Goal: Information Seeking & Learning: Learn about a topic

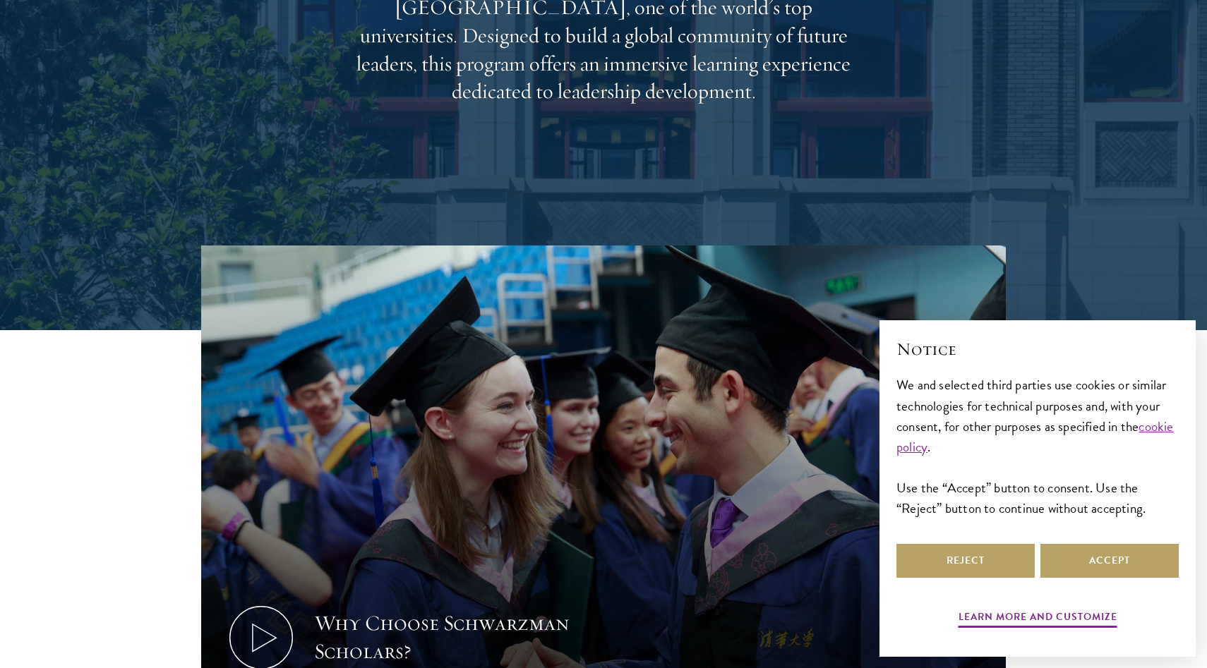
scroll to position [362, 0]
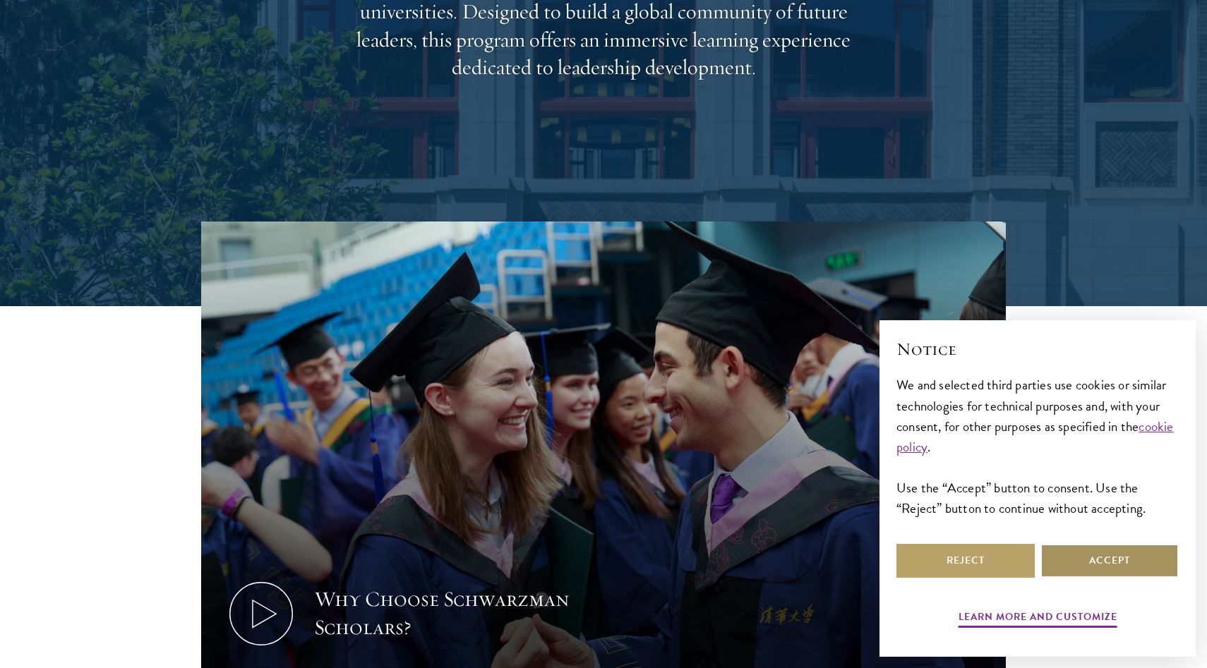
click at [1064, 563] on button "Accept" at bounding box center [1109, 561] width 138 height 34
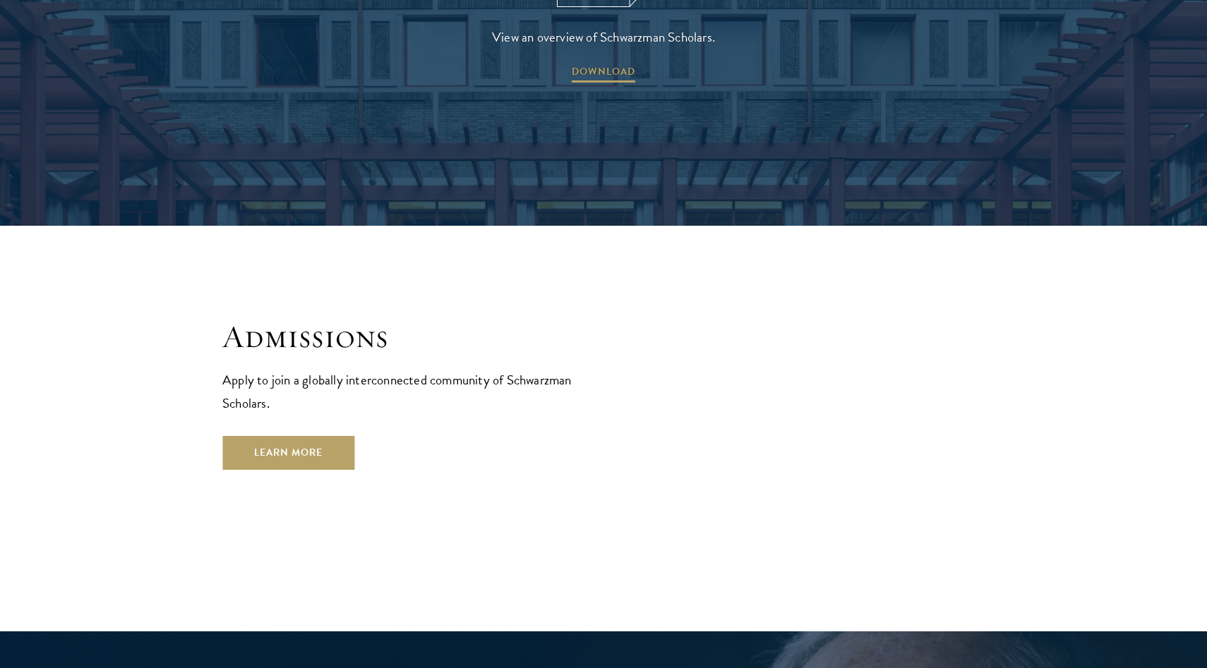
scroll to position [2285, 0]
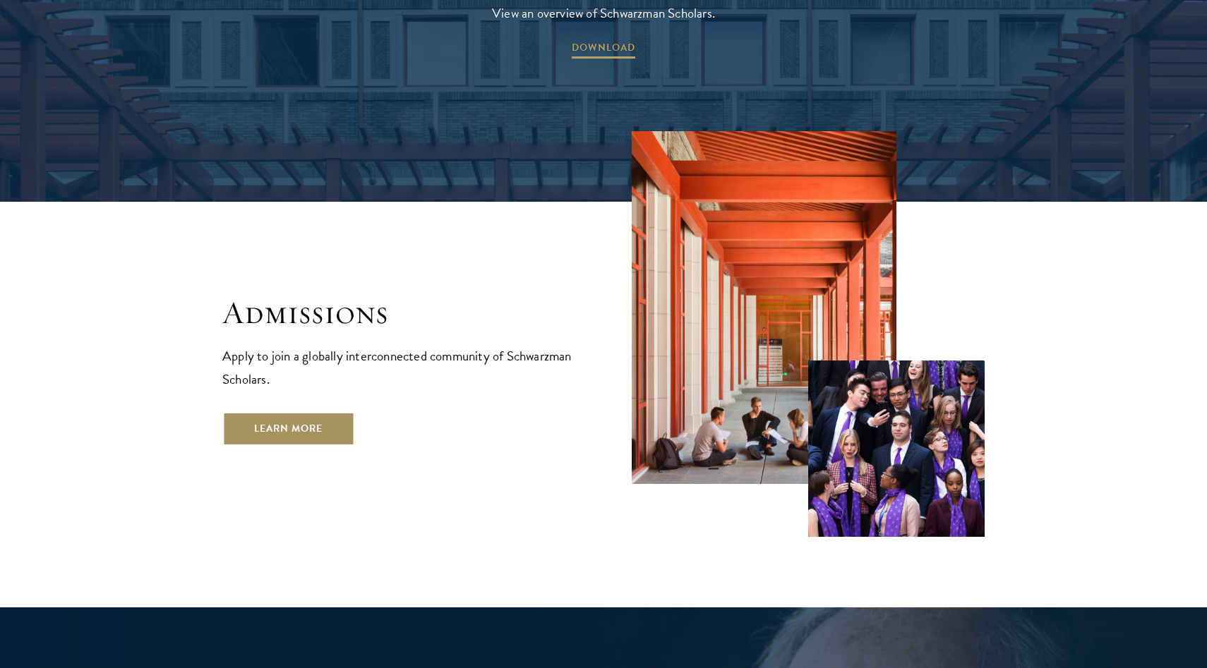
click at [320, 412] on link "Learn More" at bounding box center [288, 429] width 132 height 34
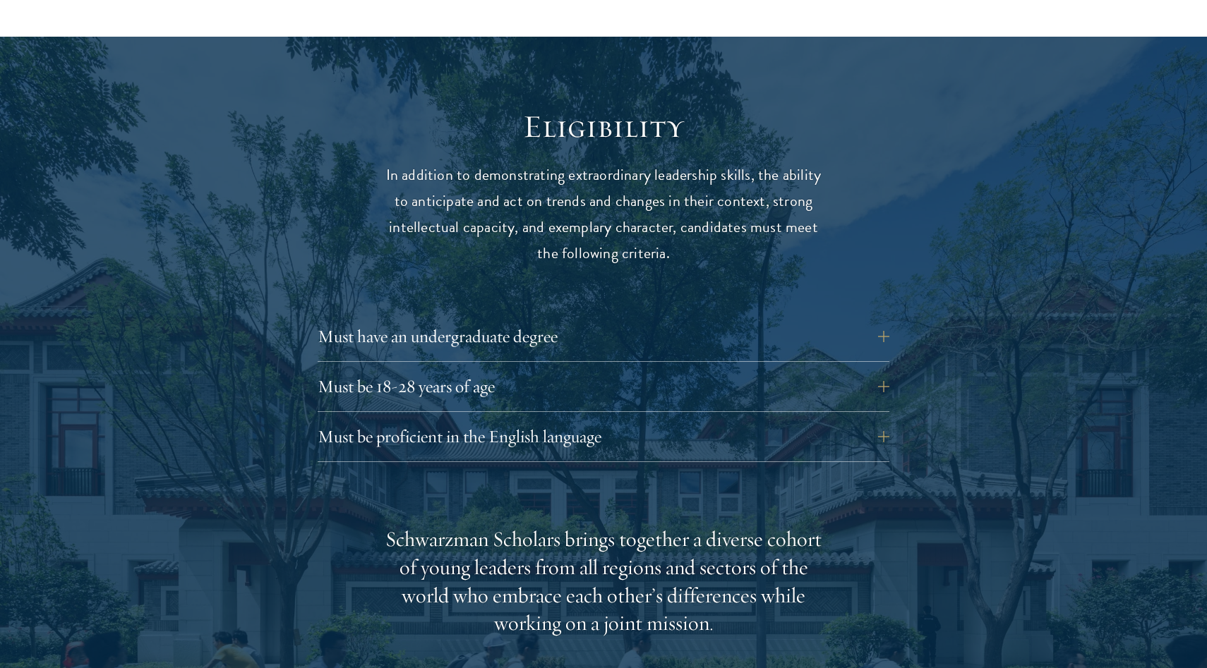
scroll to position [1786, 0]
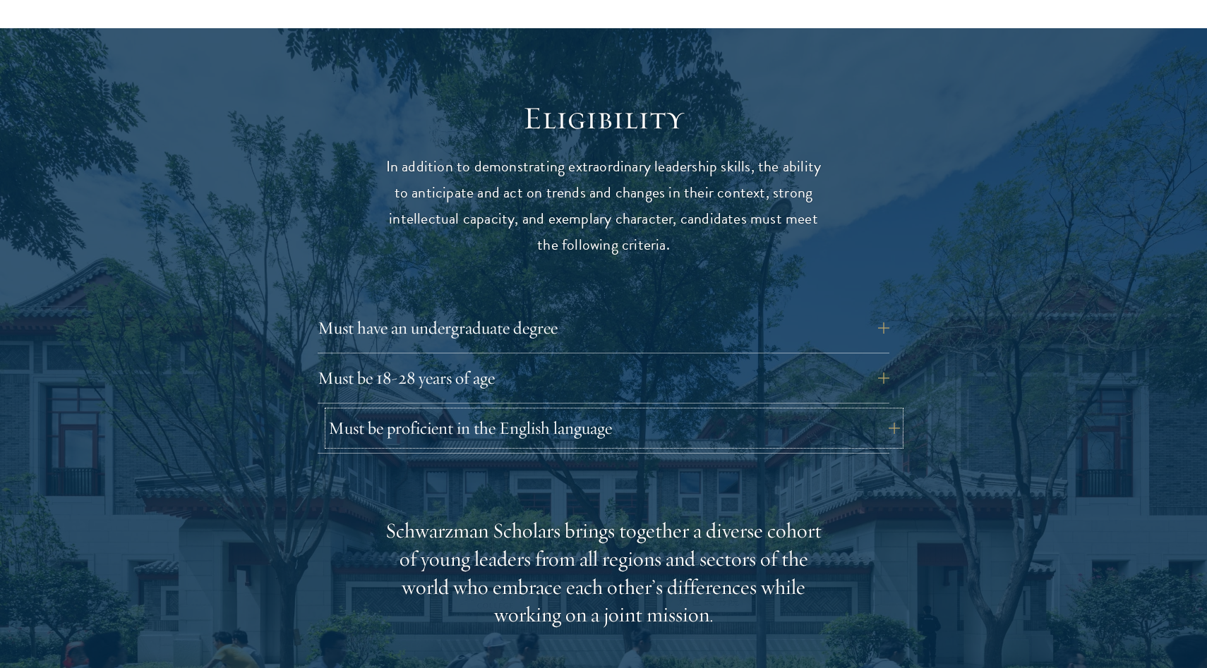
click at [880, 411] on button "Must be proficient in the English language" at bounding box center [614, 428] width 572 height 34
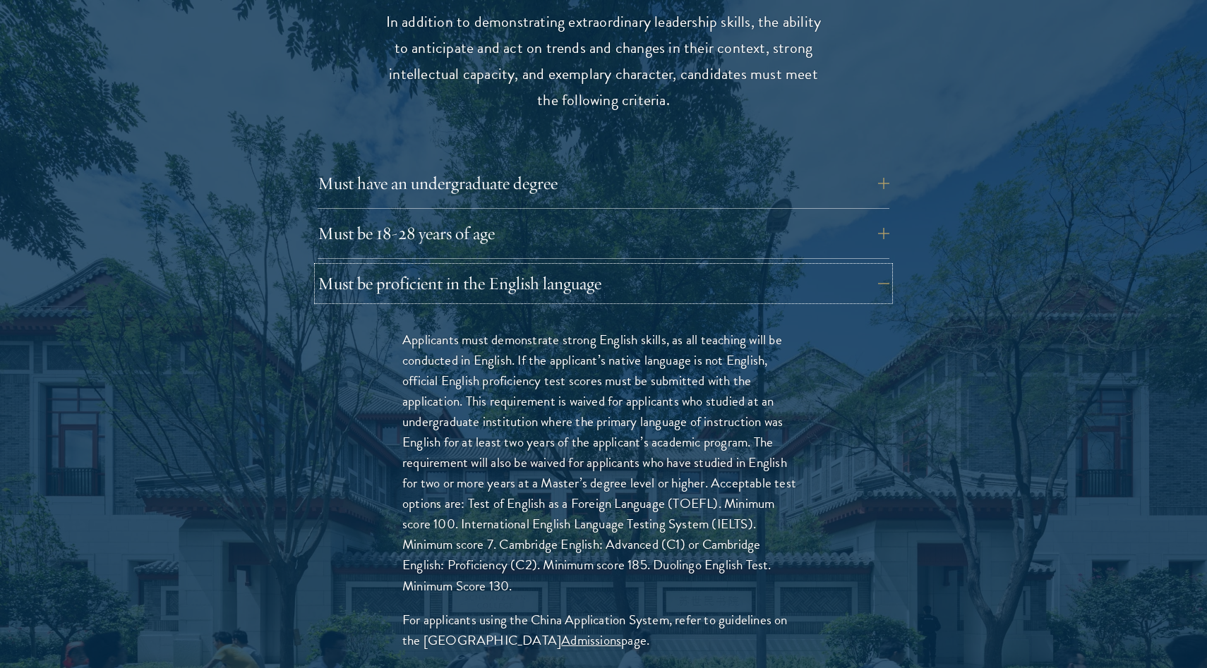
scroll to position [1935, 0]
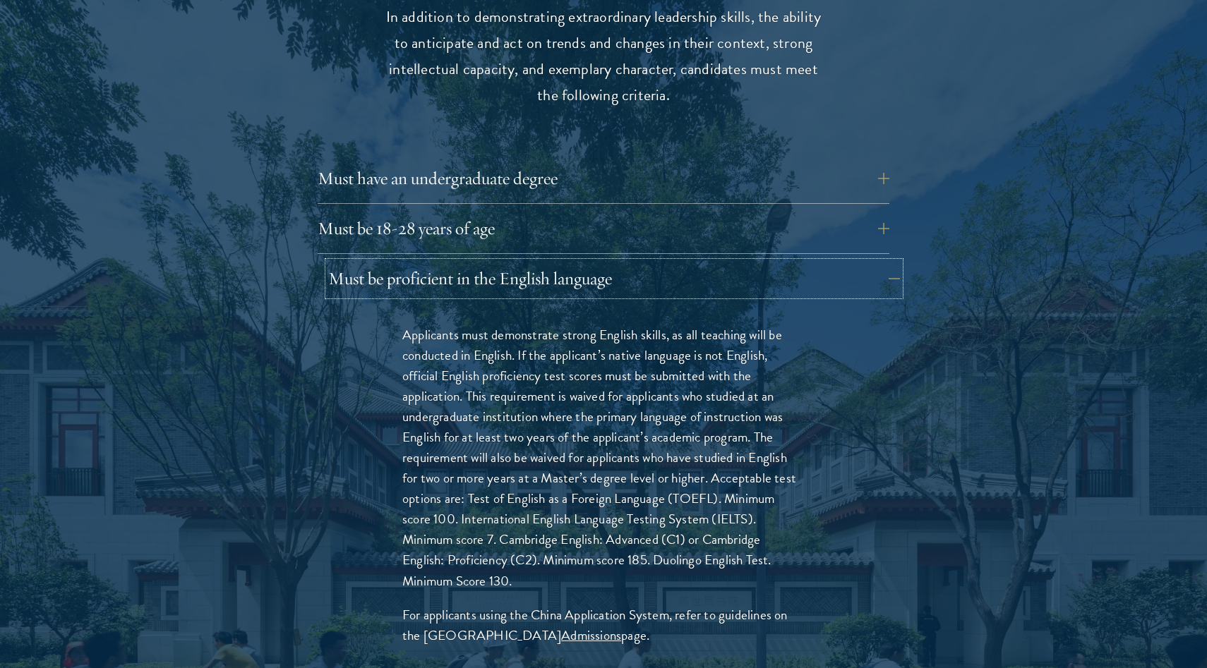
click at [881, 262] on button "Must be proficient in the English language" at bounding box center [614, 279] width 572 height 34
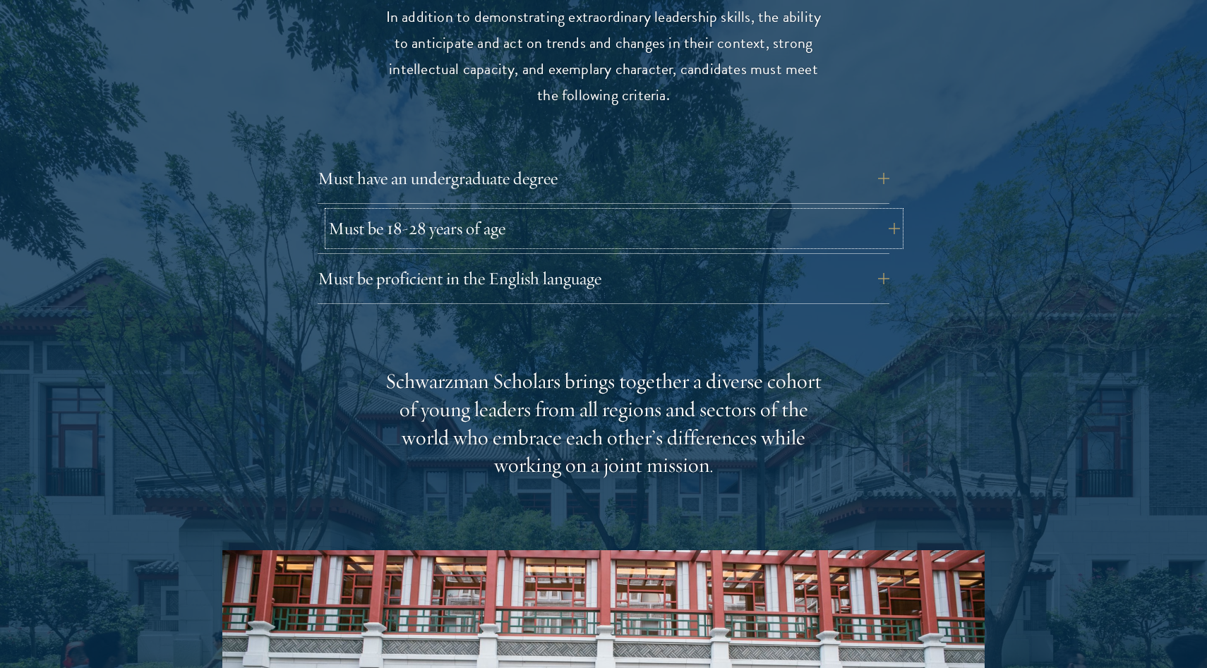
click at [885, 212] on button "Must be 18-28 years of age" at bounding box center [614, 229] width 572 height 34
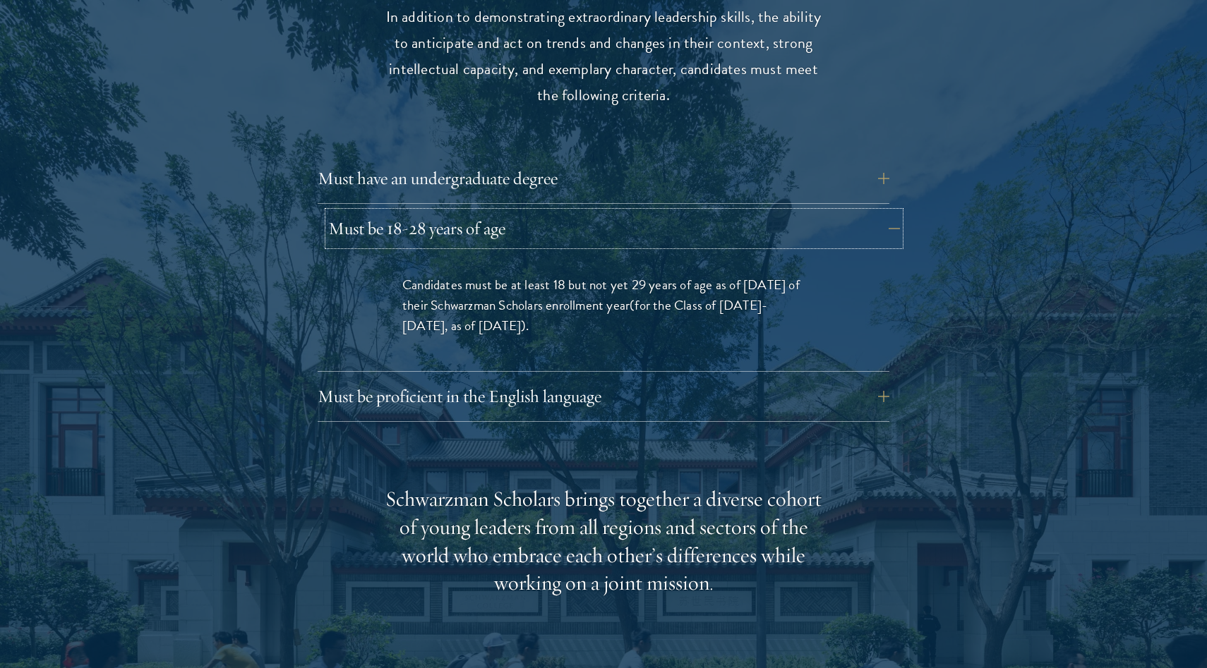
click at [888, 212] on button "Must be 18-28 years of age" at bounding box center [614, 229] width 572 height 34
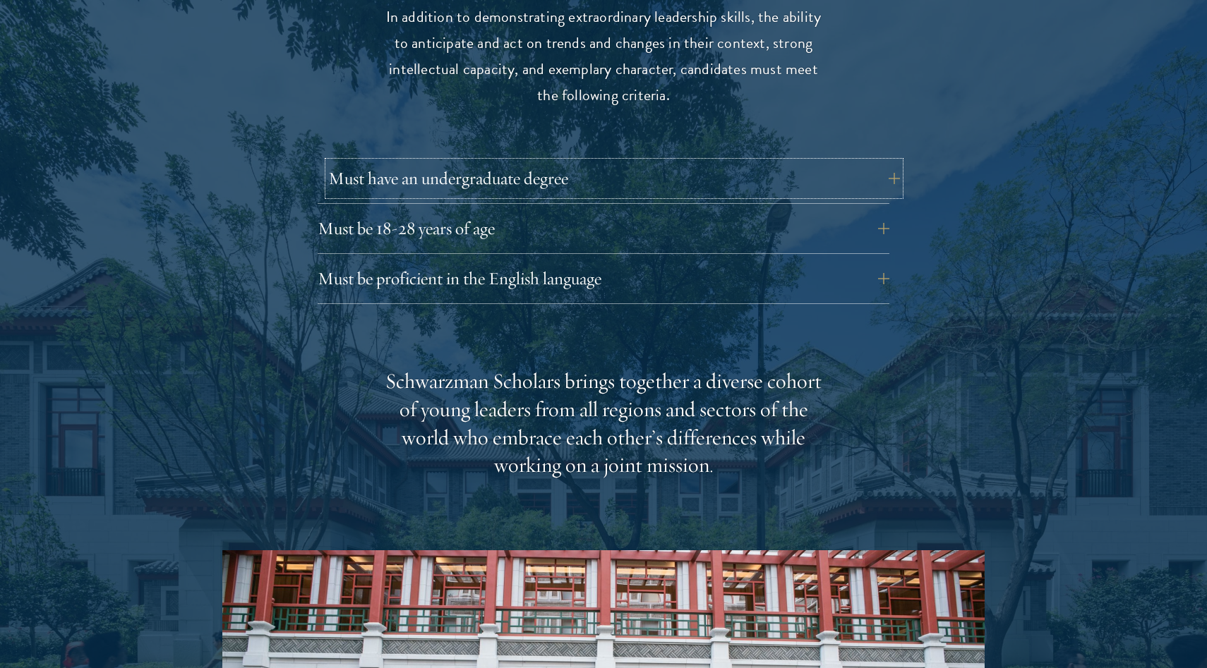
click at [881, 162] on button "Must have an undergraduate degree" at bounding box center [614, 179] width 572 height 34
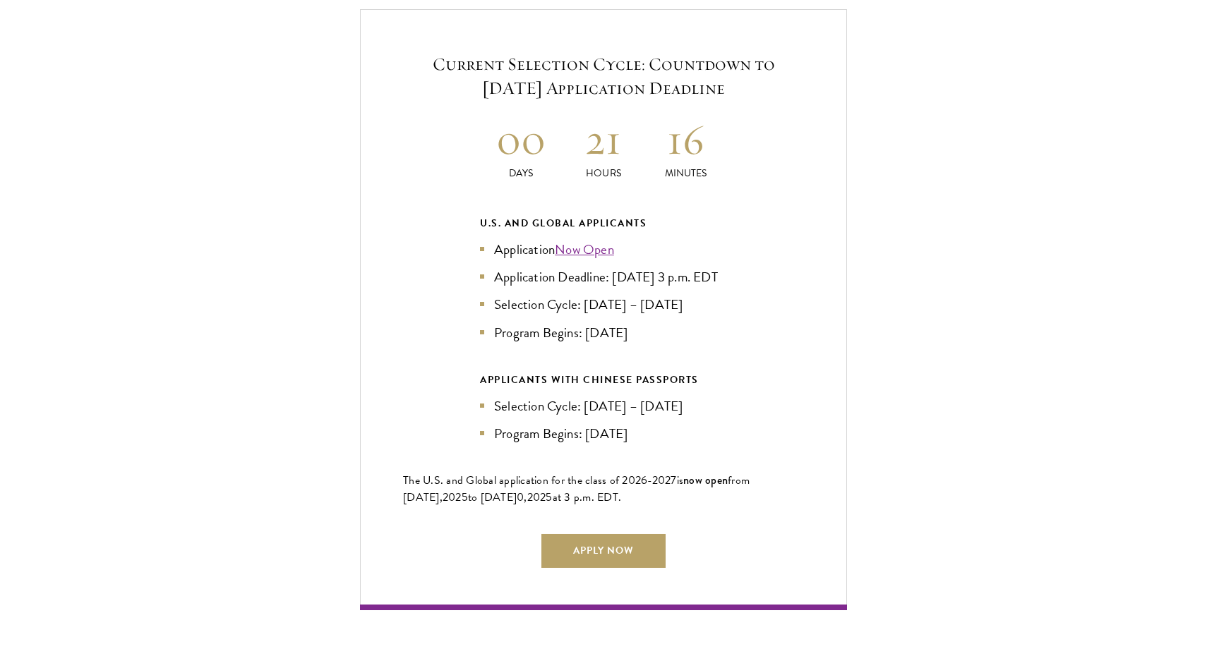
scroll to position [3254, 0]
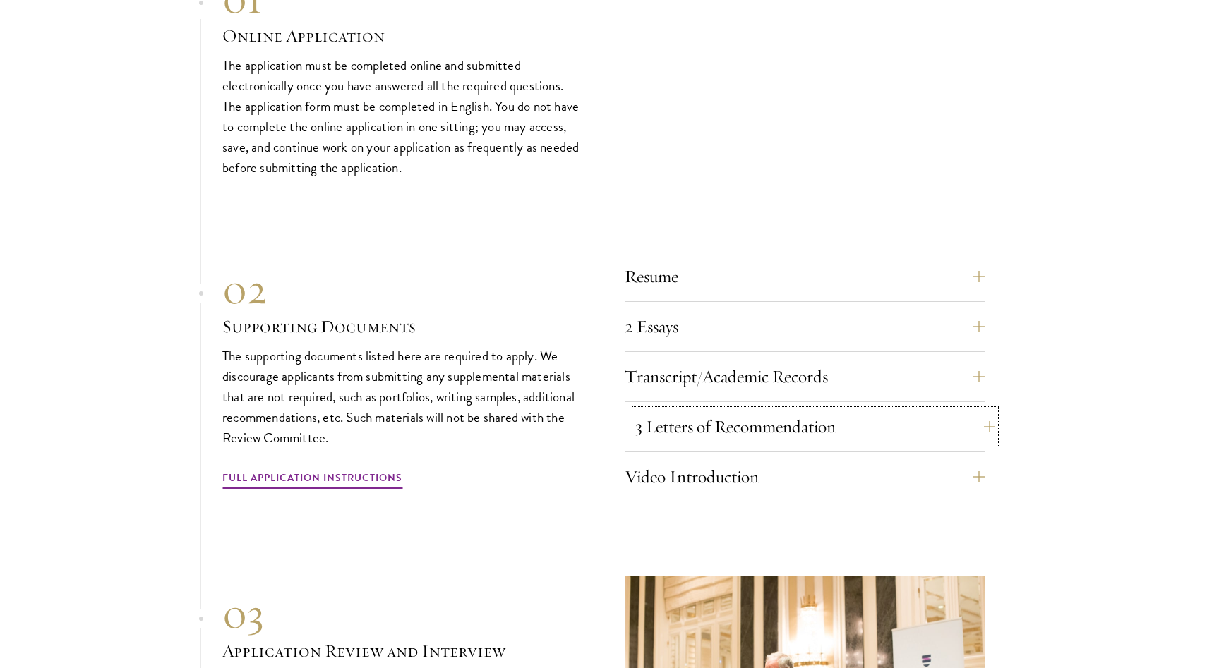
click at [971, 417] on button "3 Letters of Recommendation" at bounding box center [815, 427] width 360 height 34
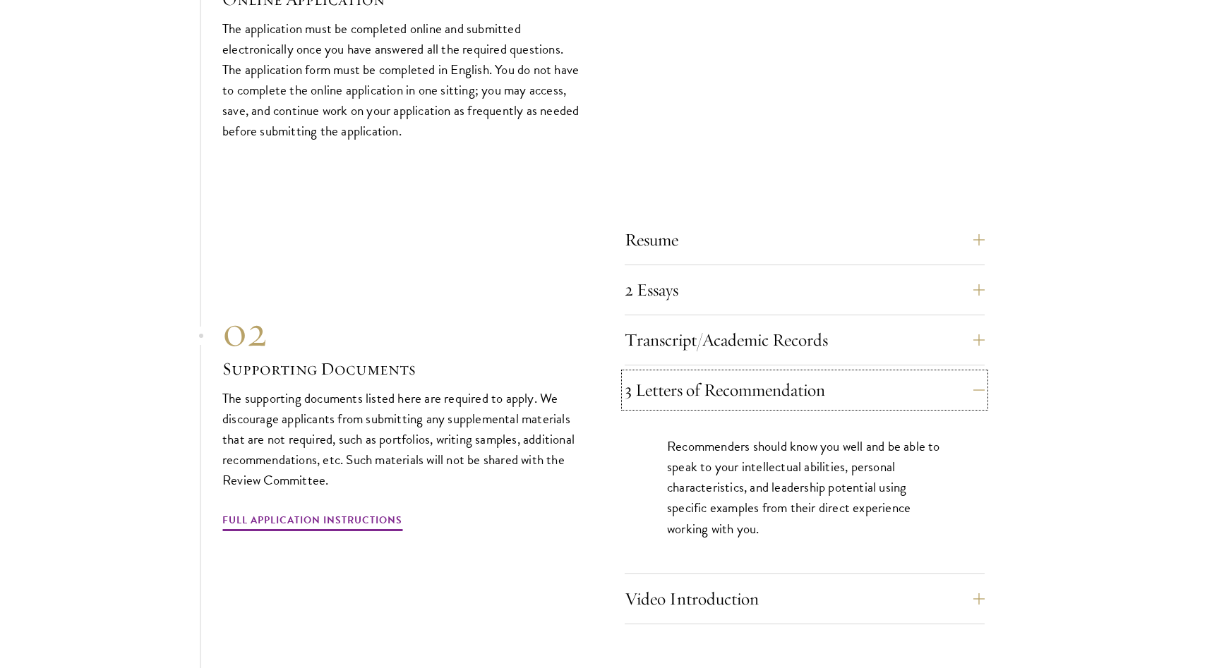
scroll to position [4556, 0]
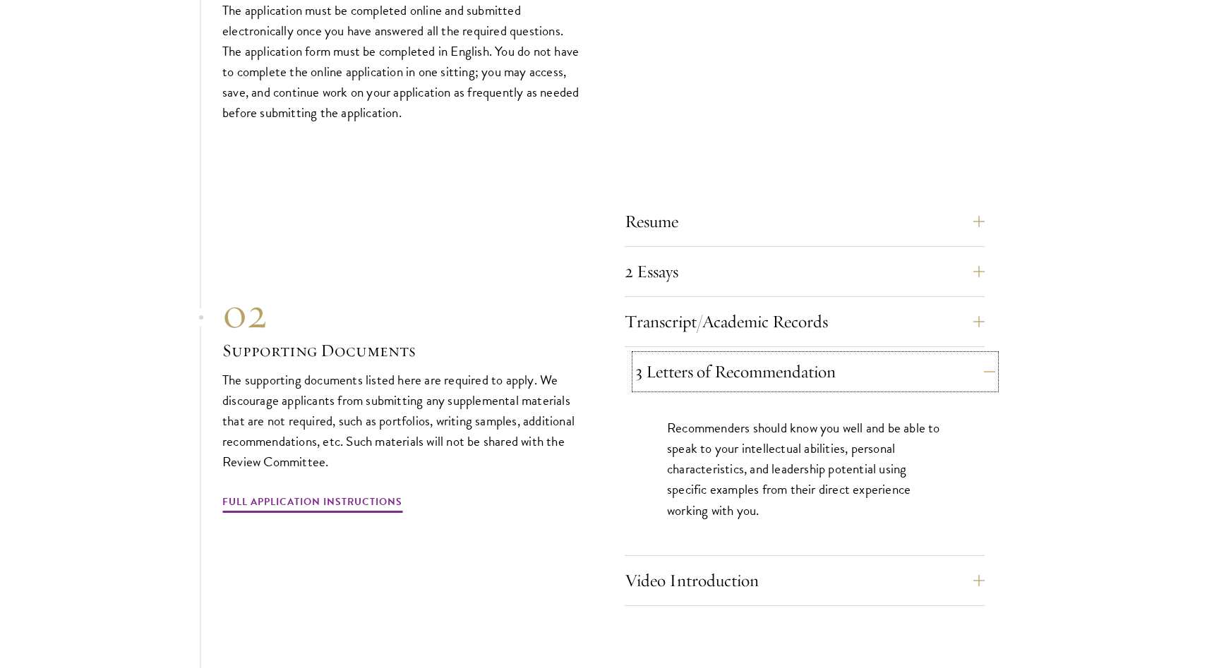
click at [984, 361] on button "3 Letters of Recommendation" at bounding box center [815, 372] width 360 height 34
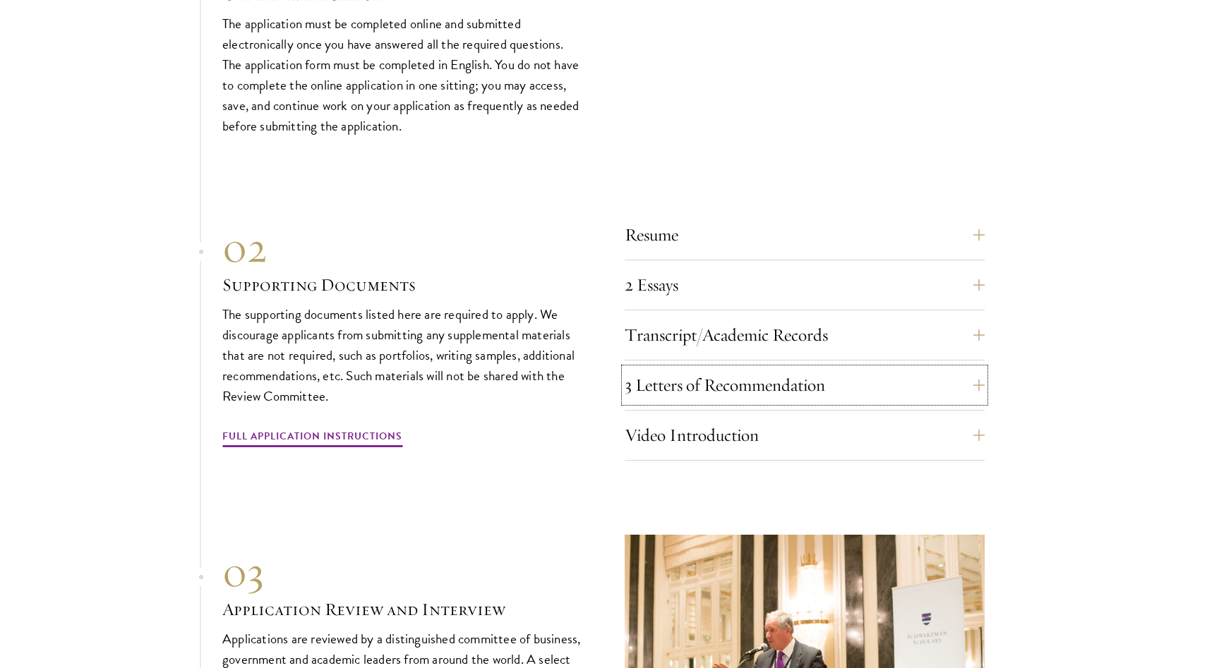
scroll to position [4547, 0]
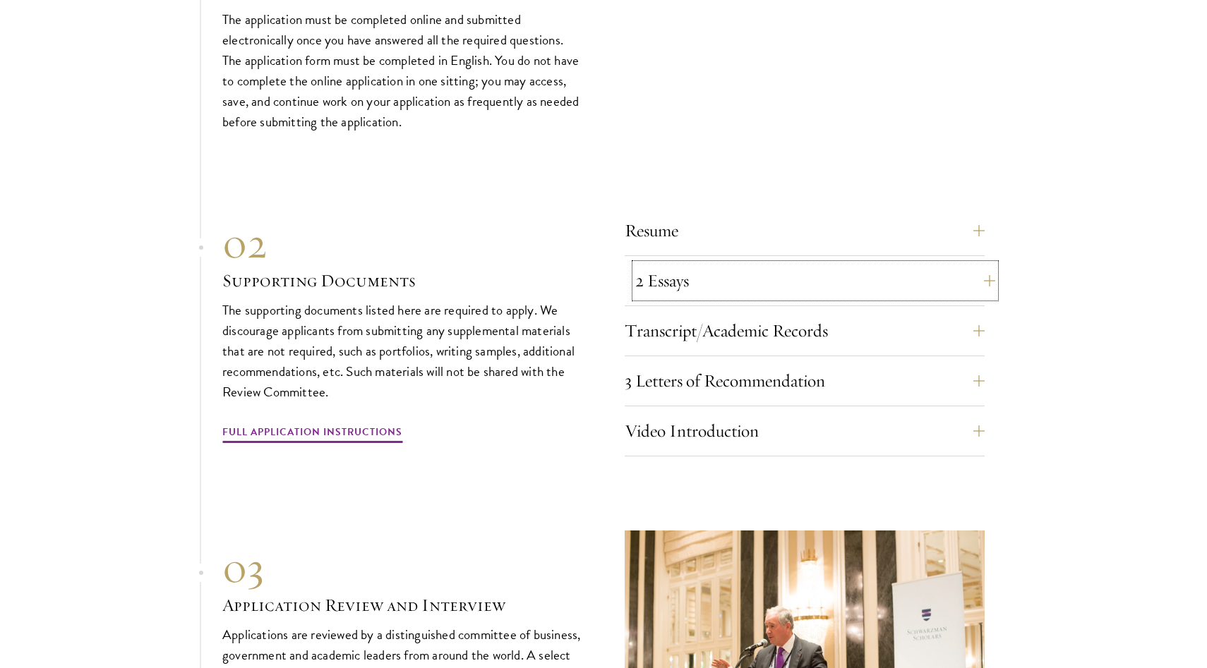
click at [977, 268] on button "2 Essays" at bounding box center [815, 281] width 360 height 34
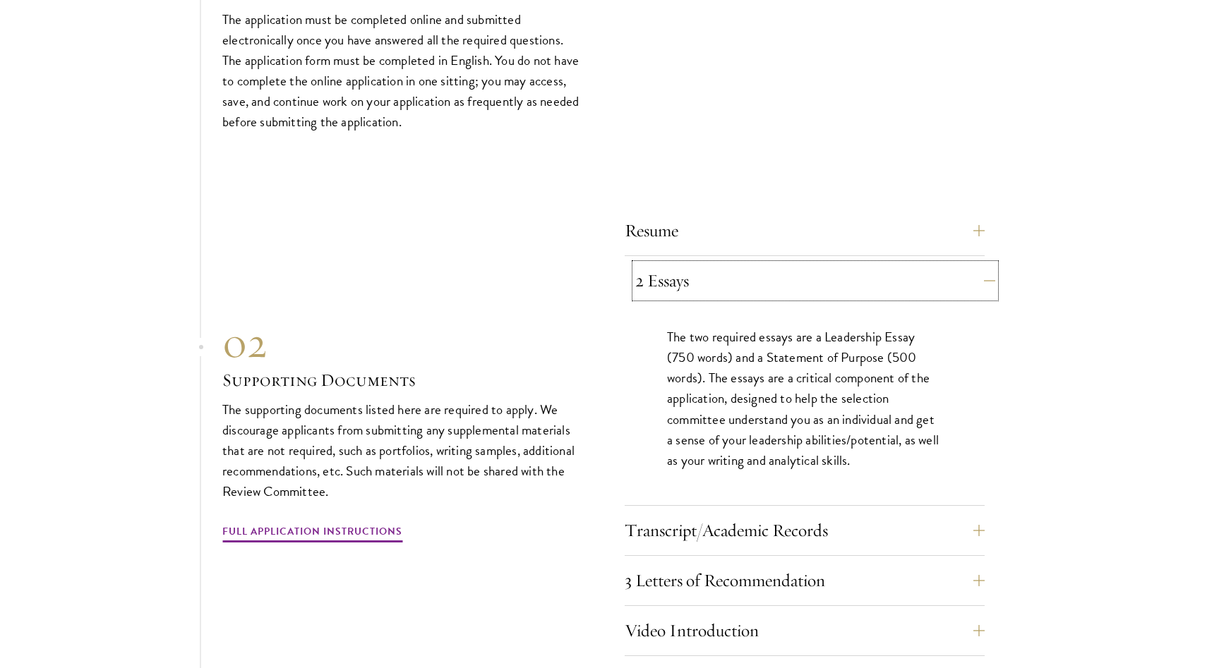
click at [977, 268] on button "2 Essays" at bounding box center [815, 281] width 360 height 34
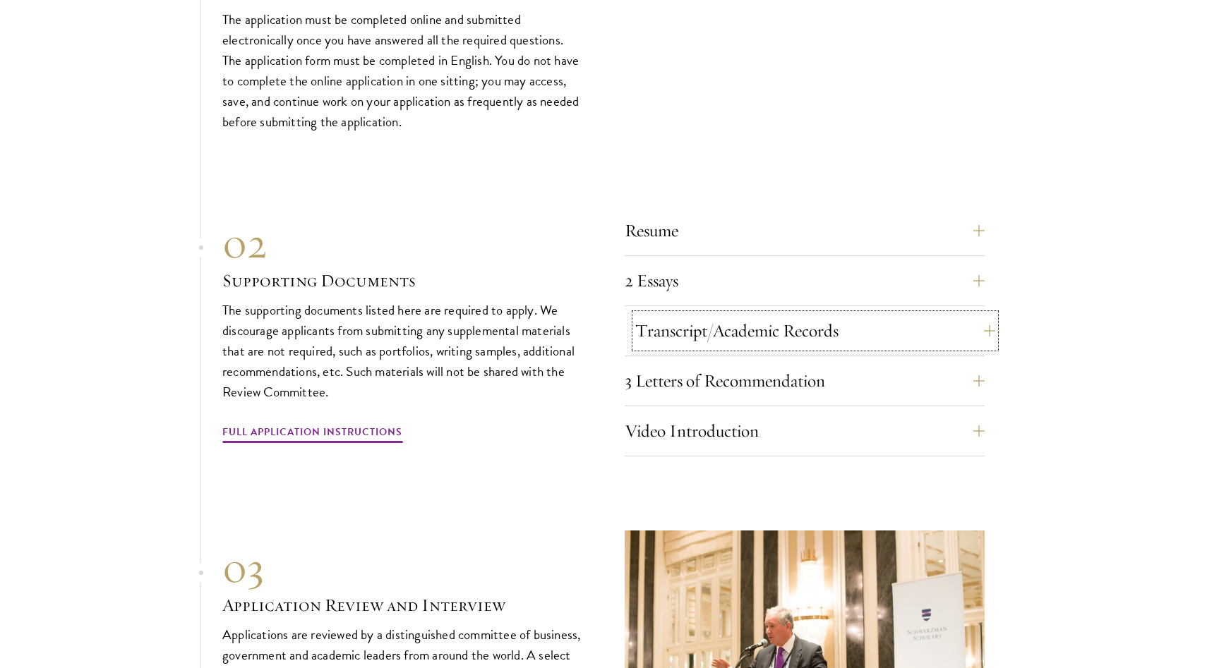
click at [967, 319] on button "Transcript/Academic Records" at bounding box center [815, 331] width 360 height 34
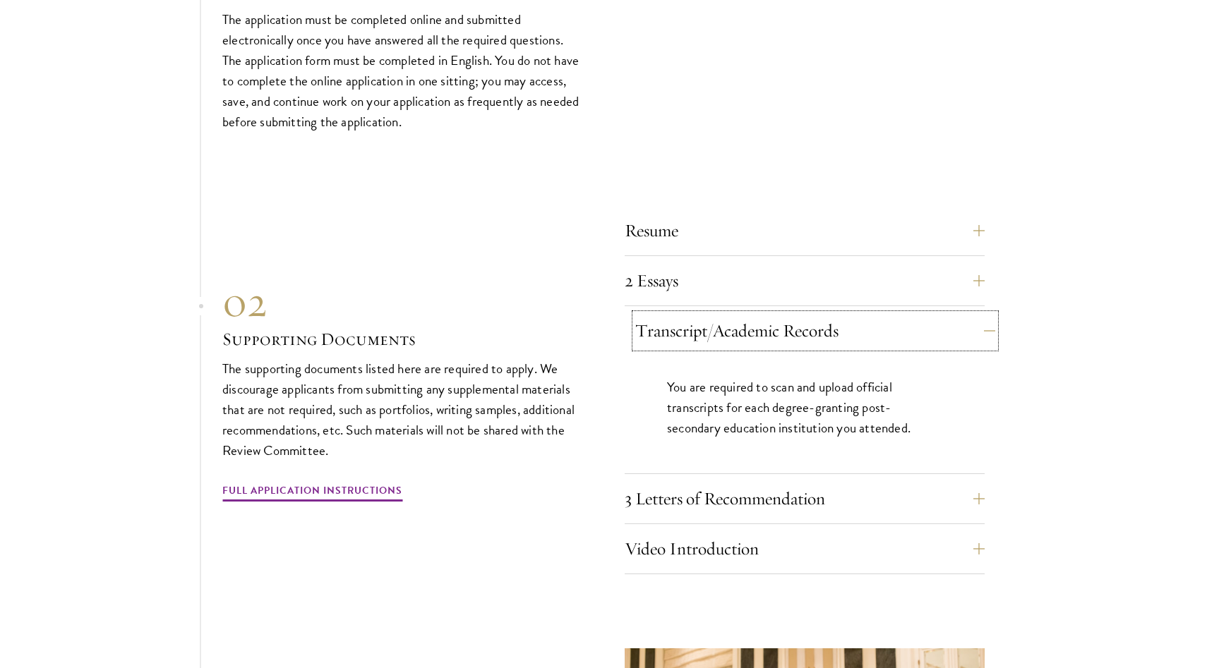
click at [972, 319] on button "Transcript/Academic Records" at bounding box center [815, 331] width 360 height 34
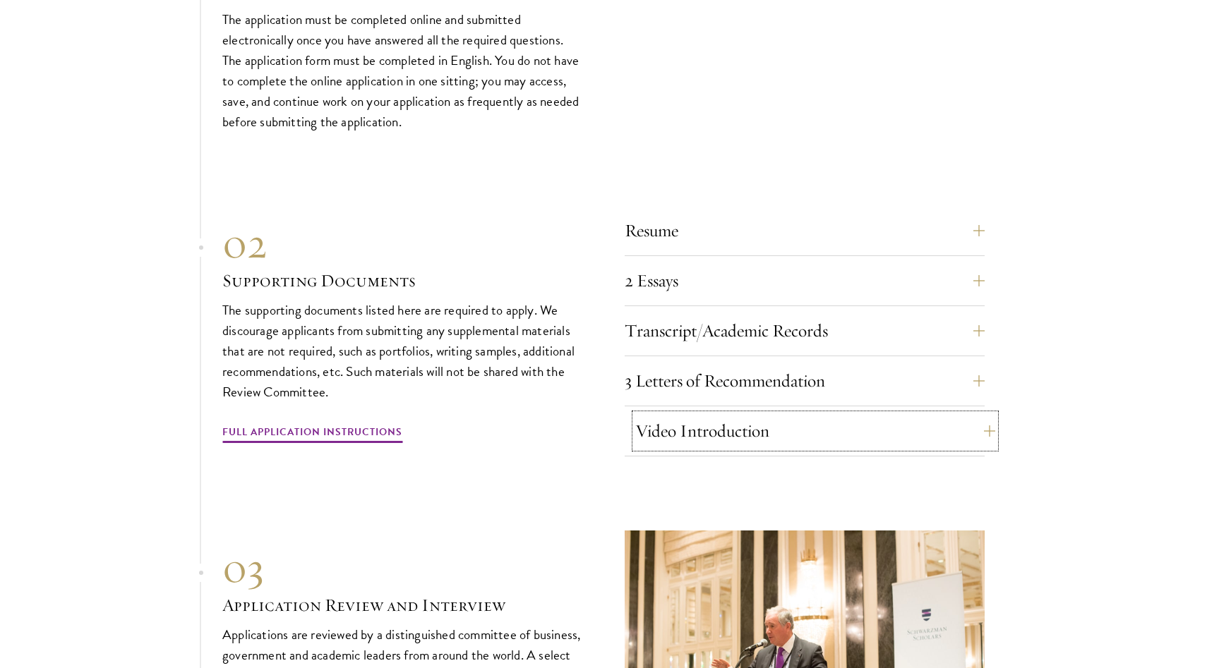
click at [965, 432] on button "Video Introduction" at bounding box center [815, 431] width 360 height 34
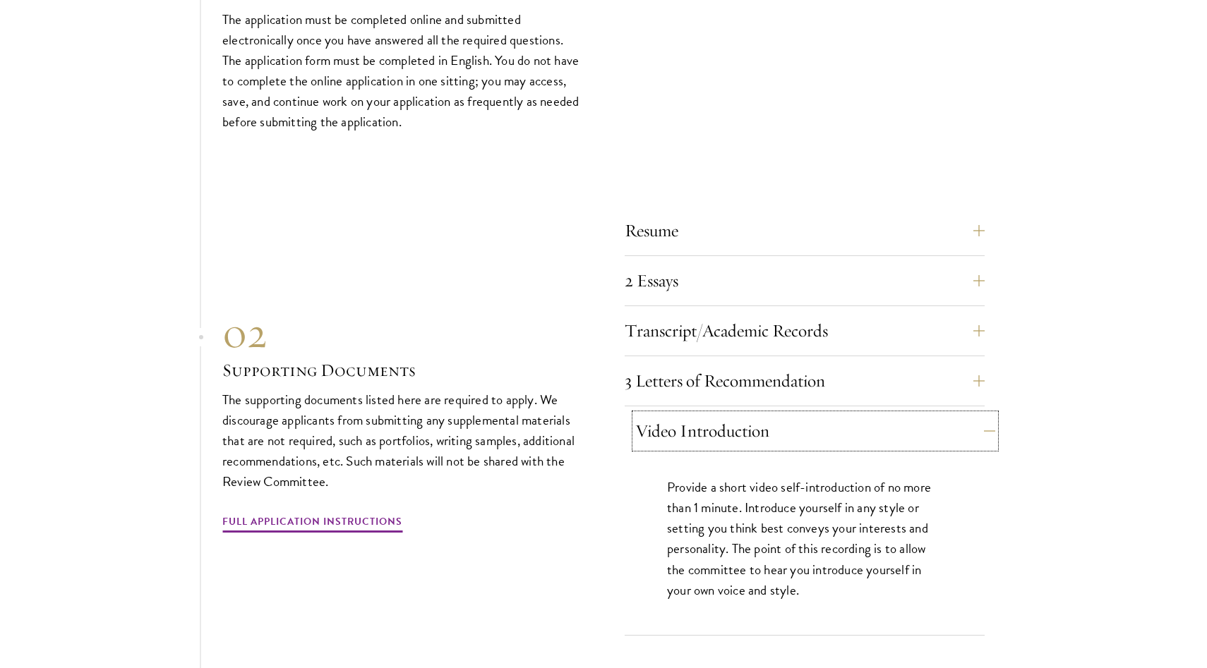
click at [981, 425] on button "Video Introduction" at bounding box center [815, 431] width 360 height 34
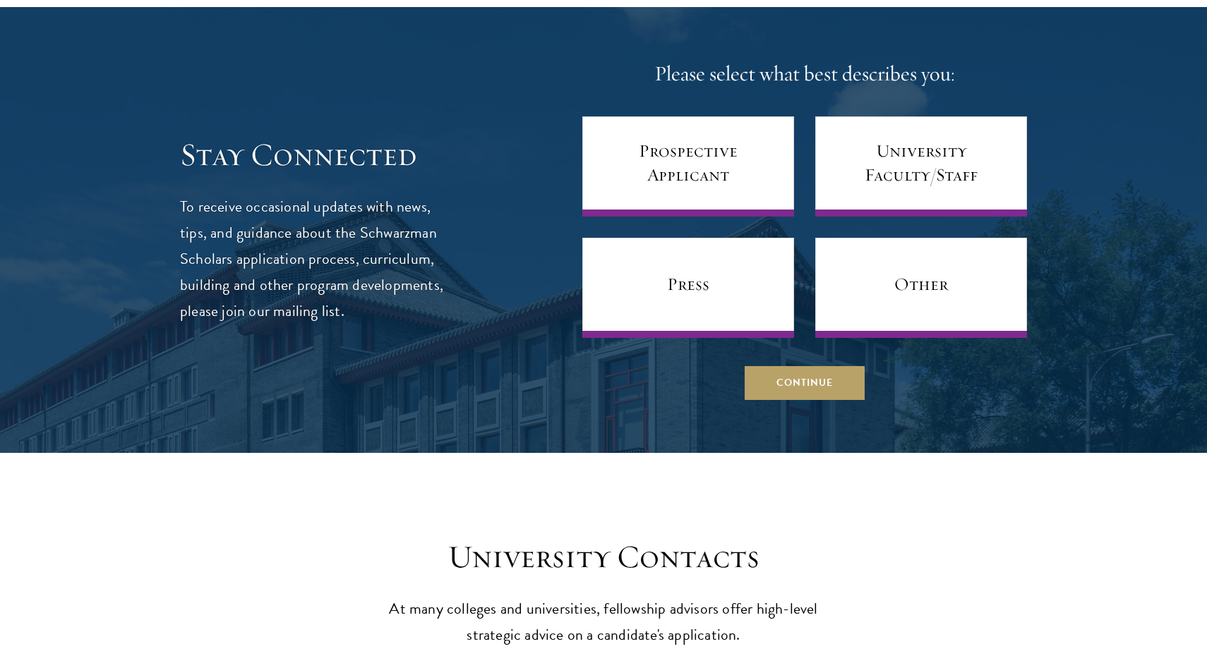
scroll to position [5793, 0]
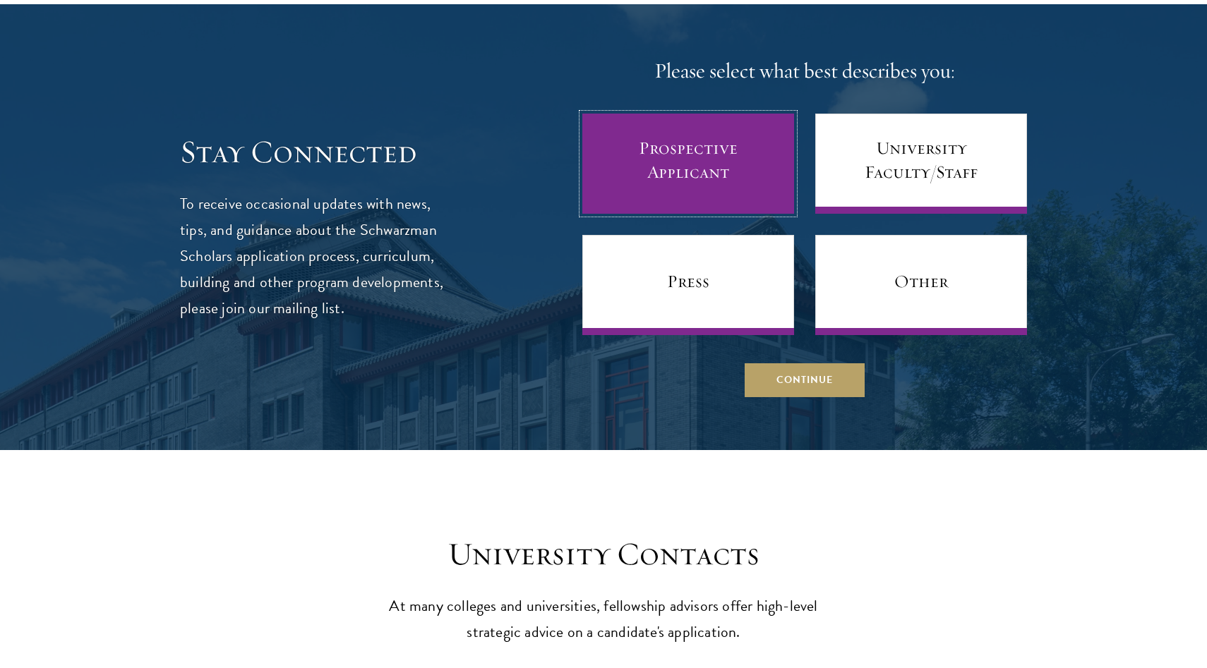
click at [727, 165] on link "Prospective Applicant" at bounding box center [688, 164] width 212 height 100
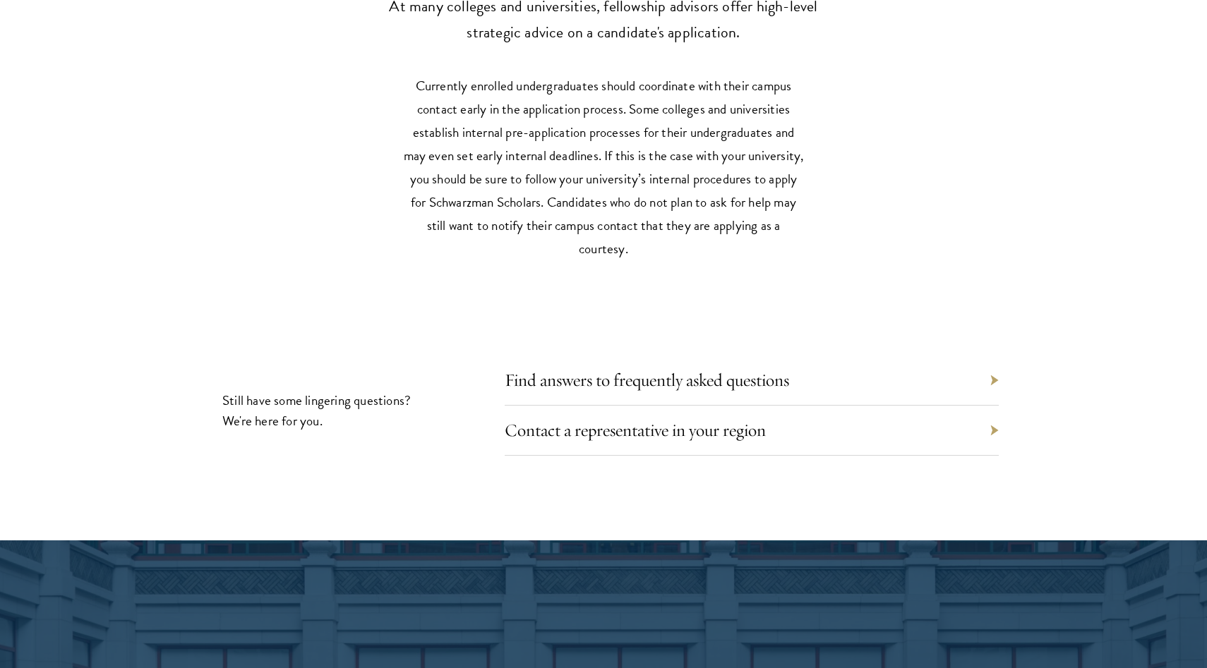
scroll to position [6394, 0]
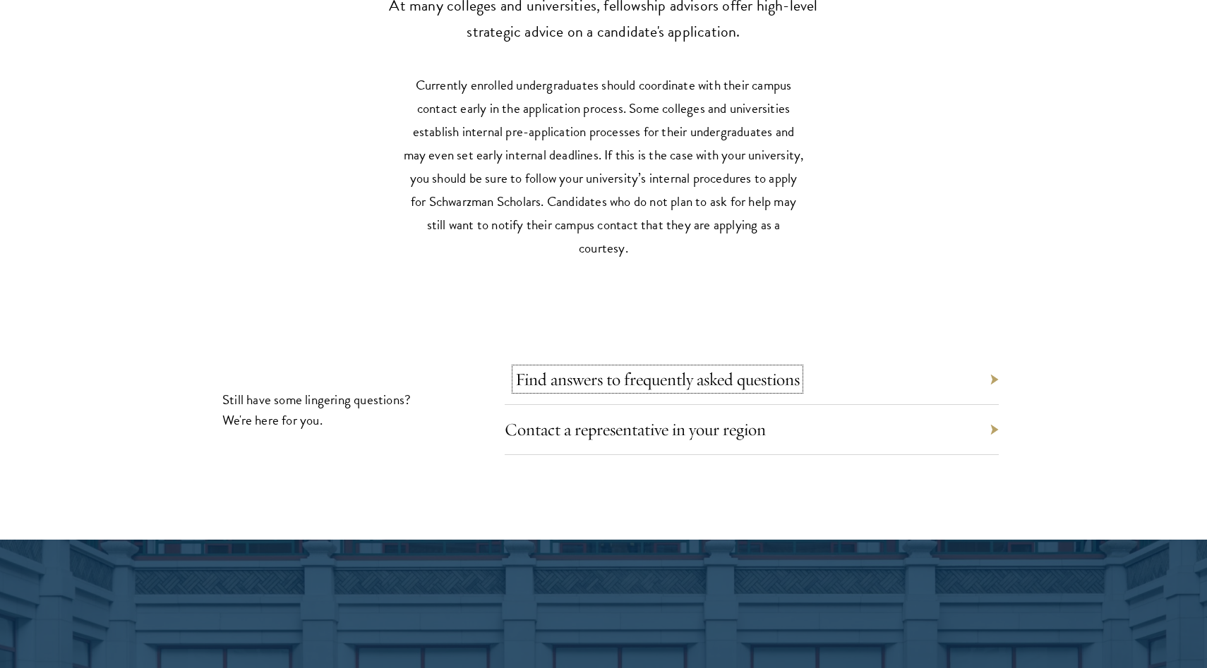
click at [781, 376] on link "Find answers to frequently asked questions" at bounding box center [657, 379] width 284 height 22
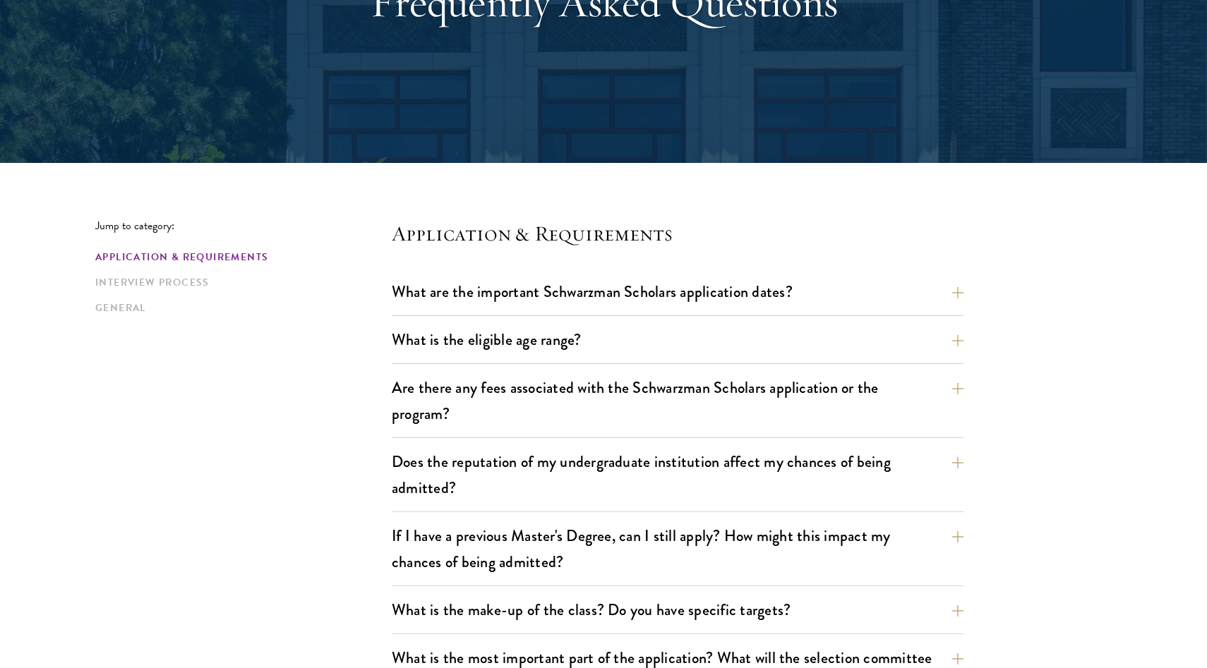
scroll to position [201, 0]
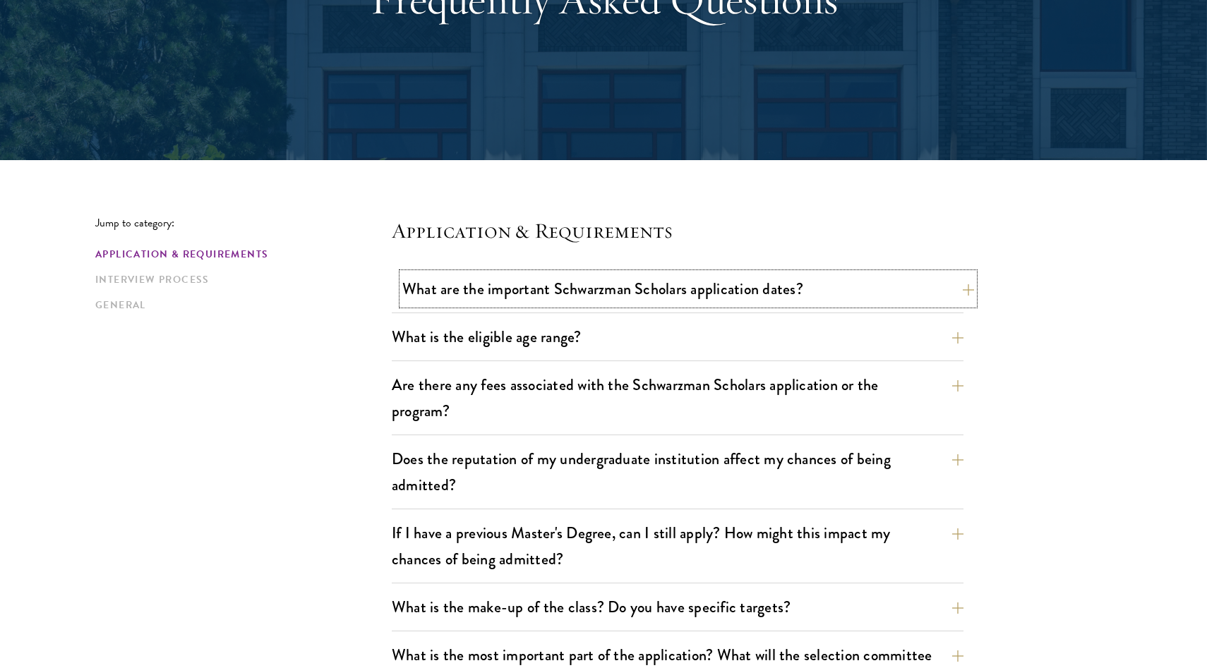
click at [815, 283] on button "What are the important Schwarzman Scholars application dates?" at bounding box center [688, 289] width 572 height 32
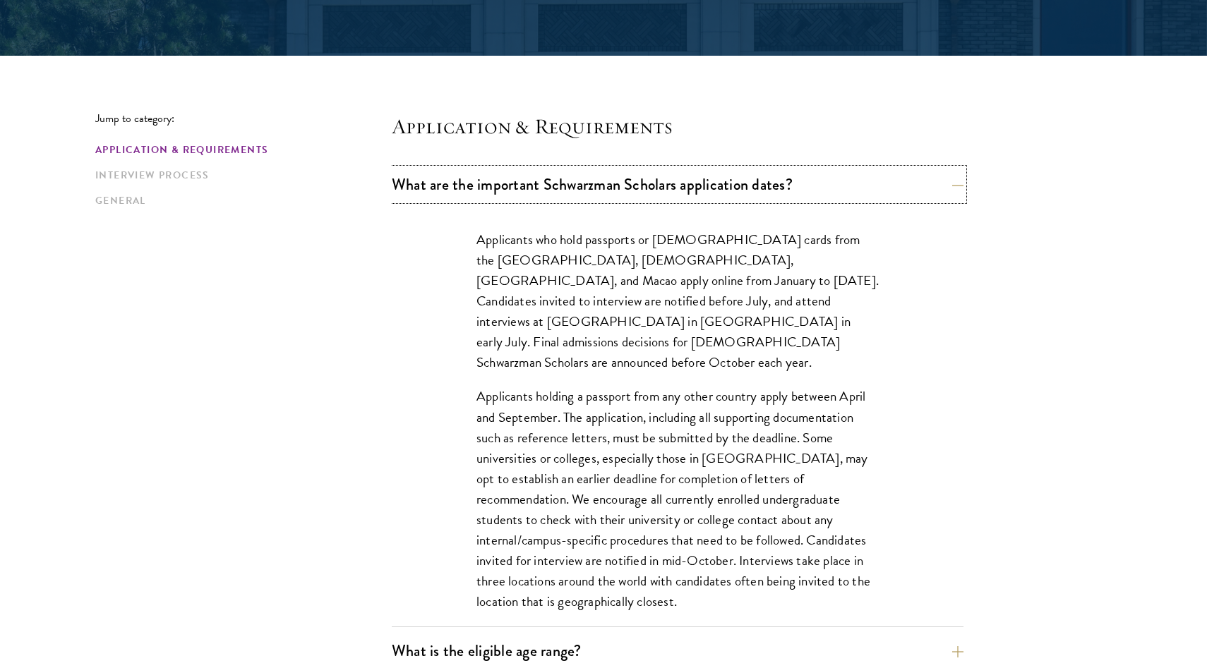
scroll to position [312, 0]
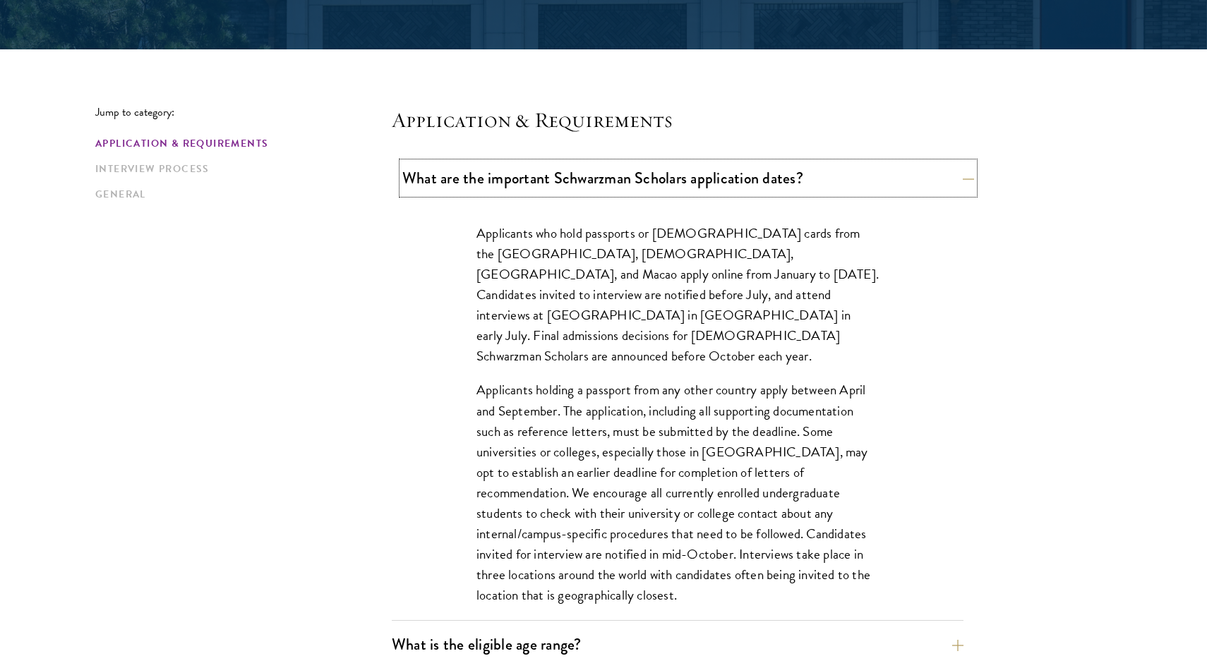
click at [842, 177] on button "What are the important Schwarzman Scholars application dates?" at bounding box center [688, 178] width 572 height 32
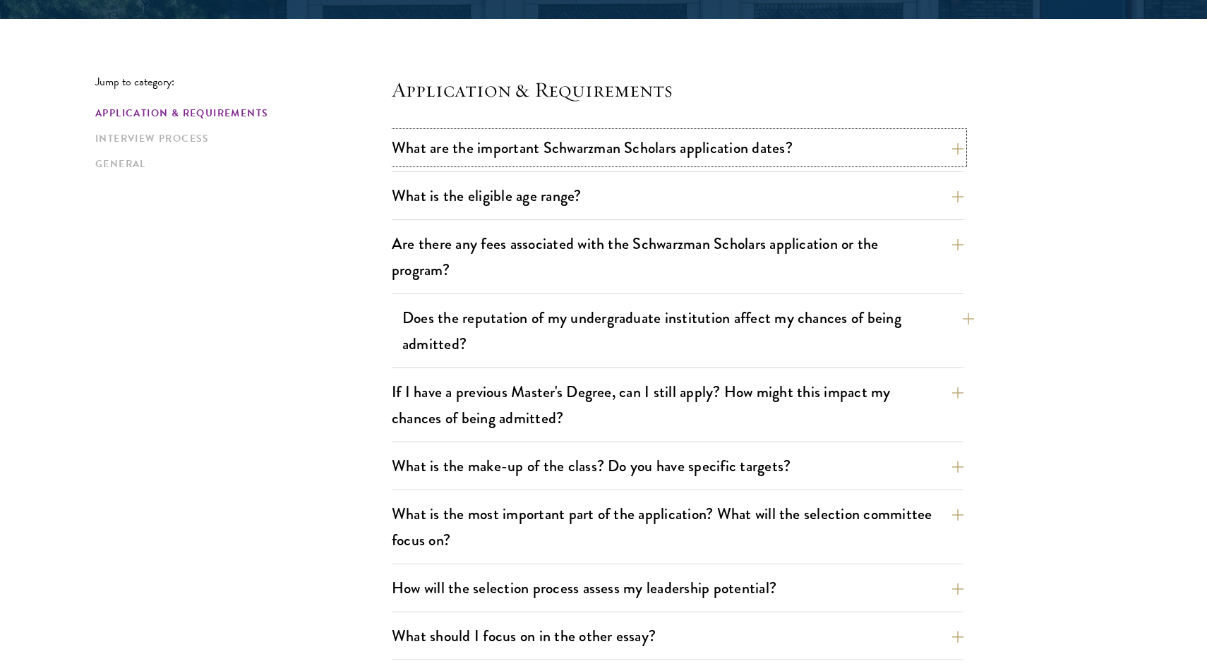
scroll to position [368, 0]
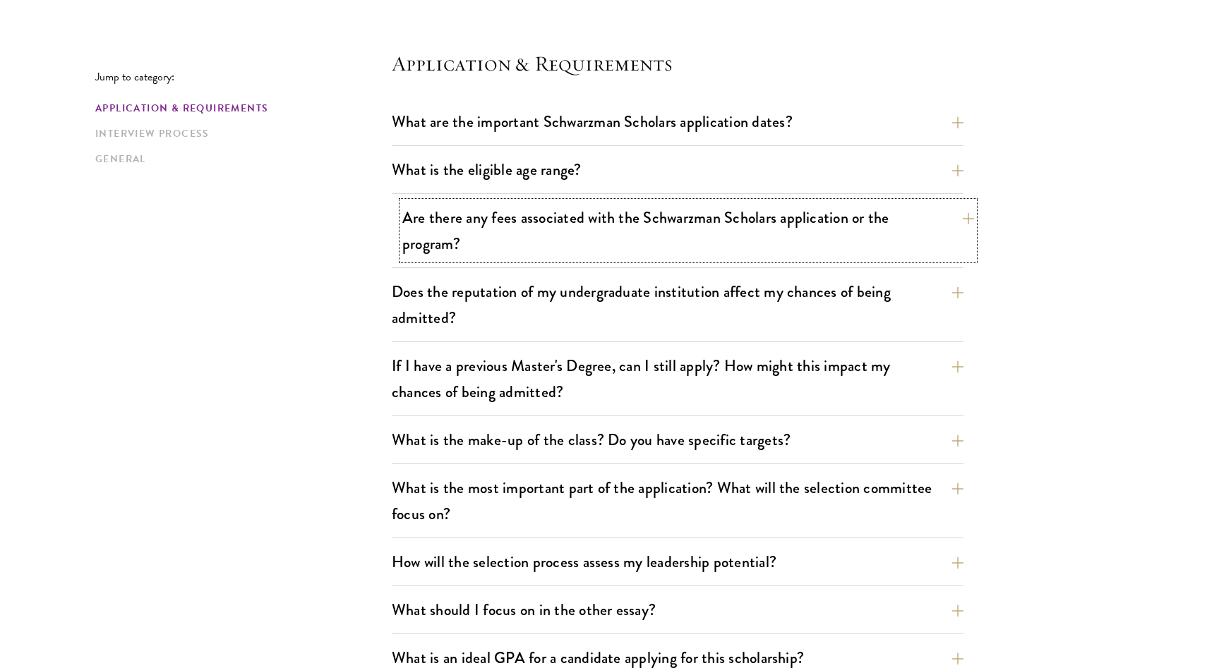
click at [836, 237] on button "Are there any fees associated with the Schwarzman Scholars application or the p…" at bounding box center [688, 231] width 572 height 58
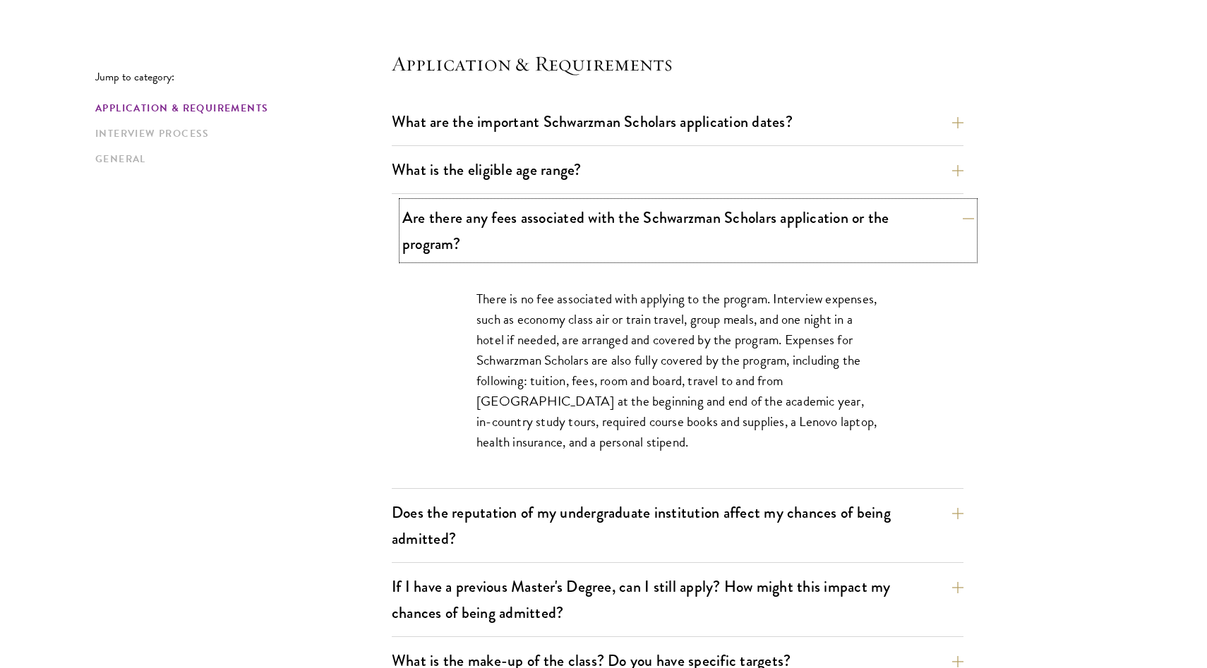
click at [825, 233] on button "Are there any fees associated with the Schwarzman Scholars application or the p…" at bounding box center [688, 231] width 572 height 58
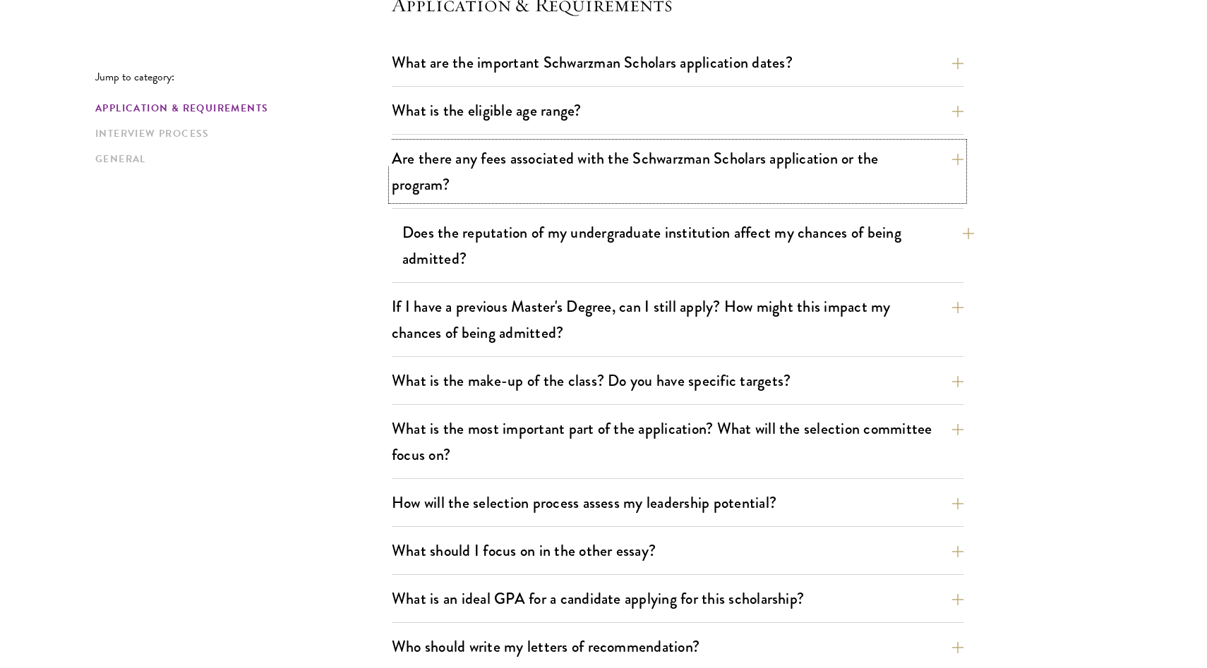
scroll to position [439, 0]
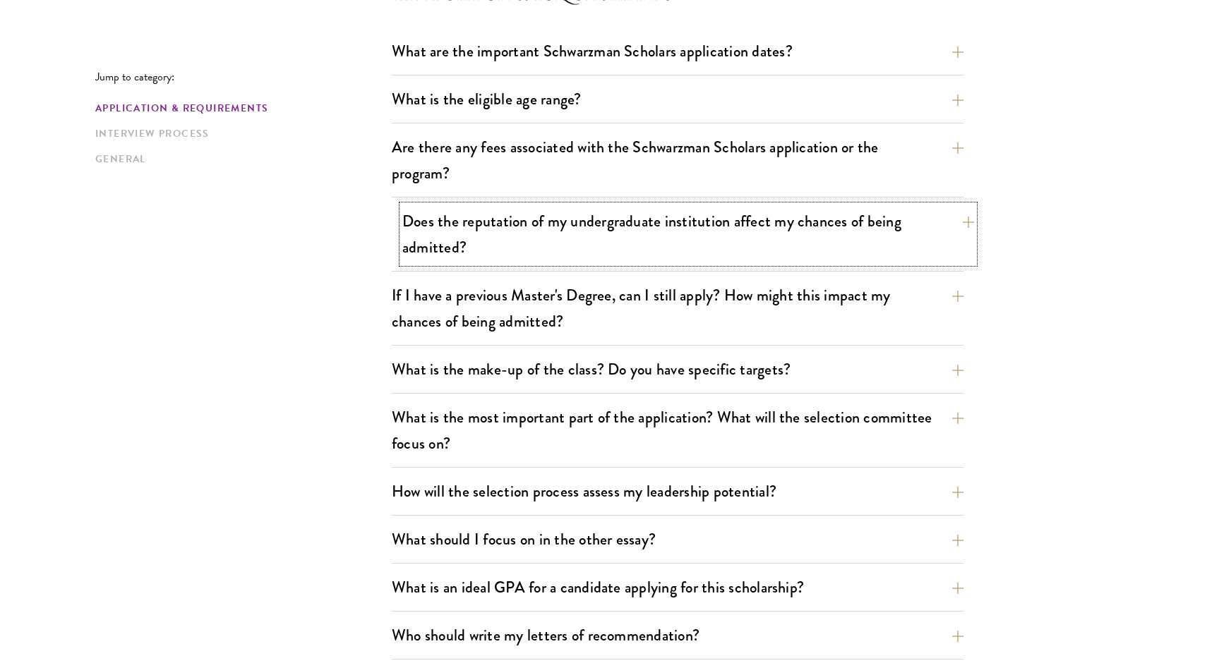
click at [932, 245] on button "Does the reputation of my undergraduate institution affect my chances of being …" at bounding box center [688, 234] width 572 height 58
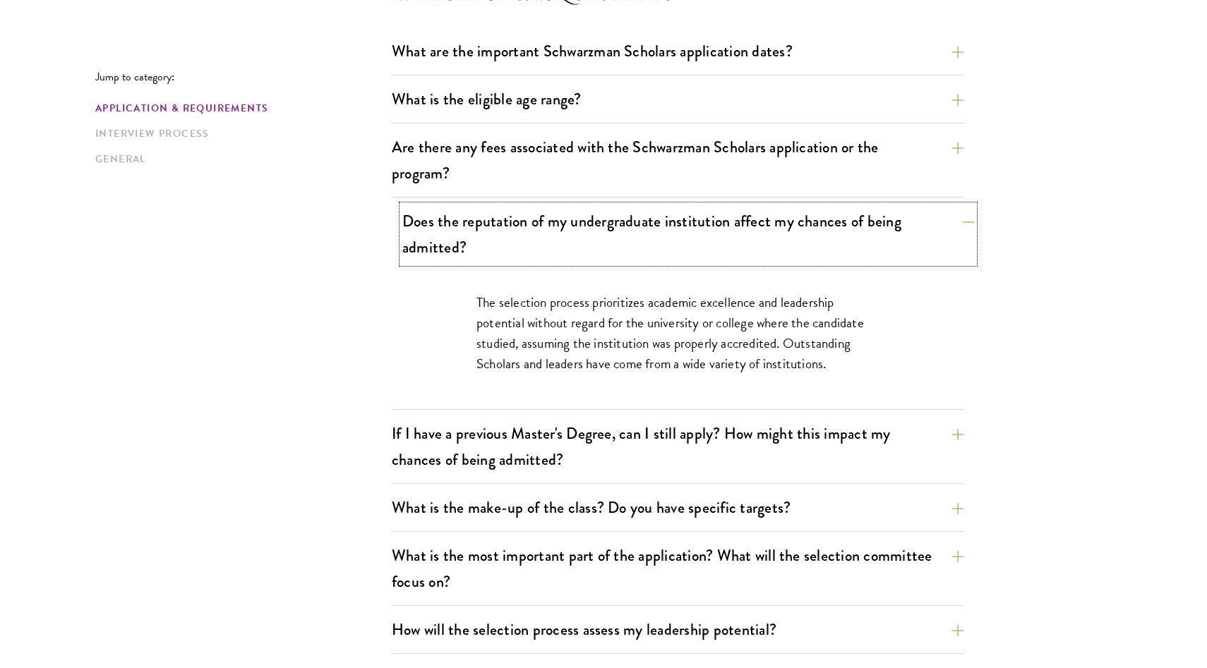
click at [927, 239] on button "Does the reputation of my undergraduate institution affect my chances of being …" at bounding box center [688, 234] width 572 height 58
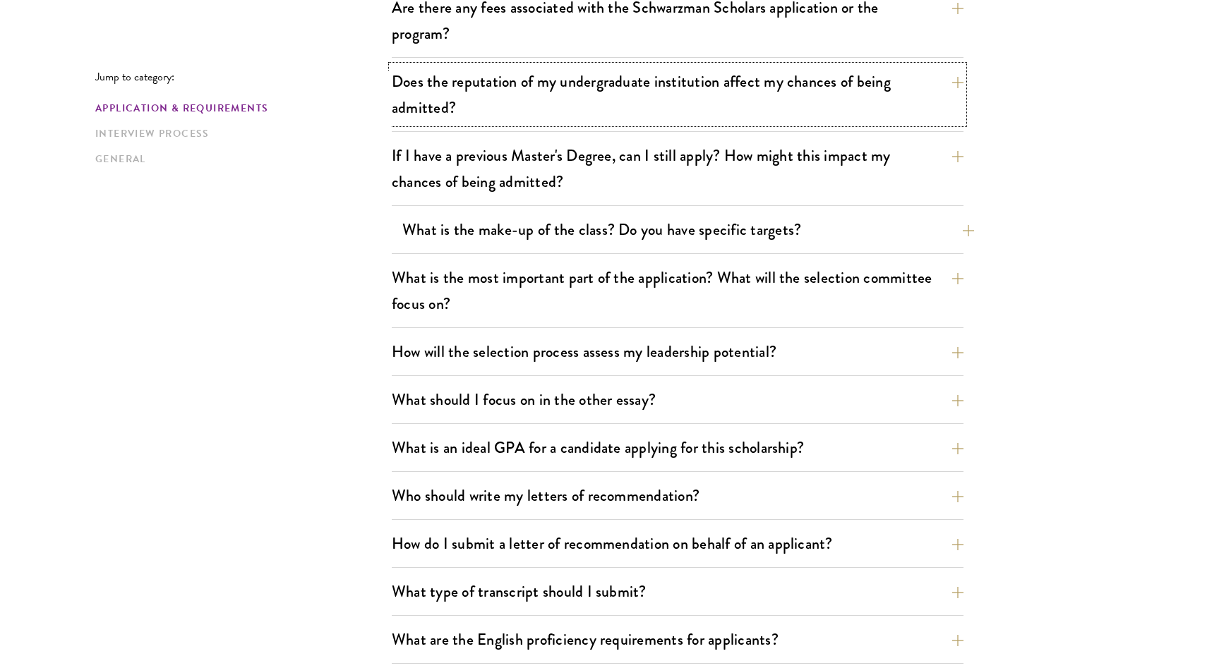
scroll to position [582, 0]
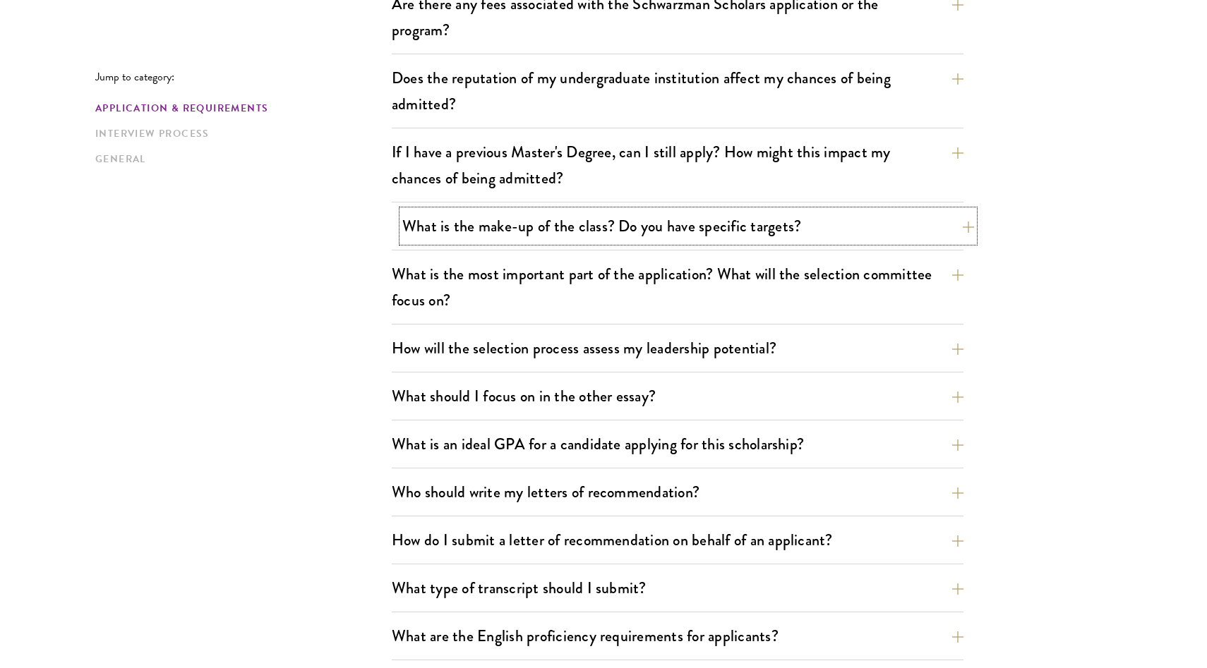
click at [879, 237] on button "What is the make-up of the class? Do you have specific targets?" at bounding box center [688, 226] width 572 height 32
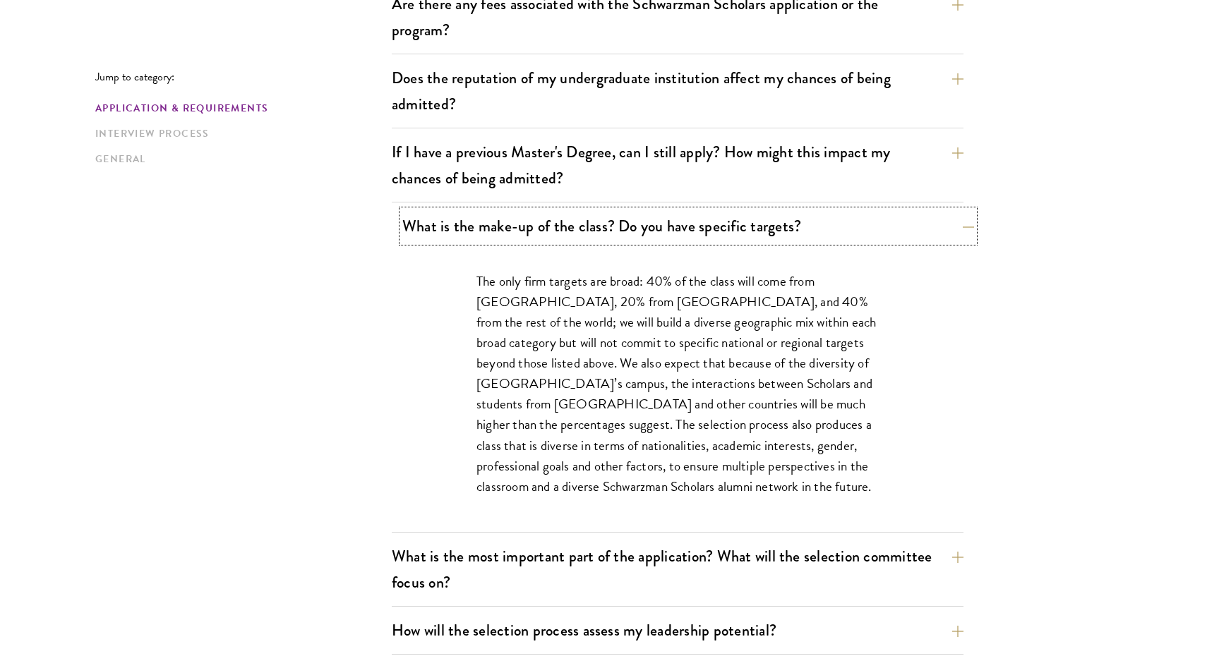
click at [880, 238] on button "What is the make-up of the class? Do you have specific targets?" at bounding box center [688, 226] width 572 height 32
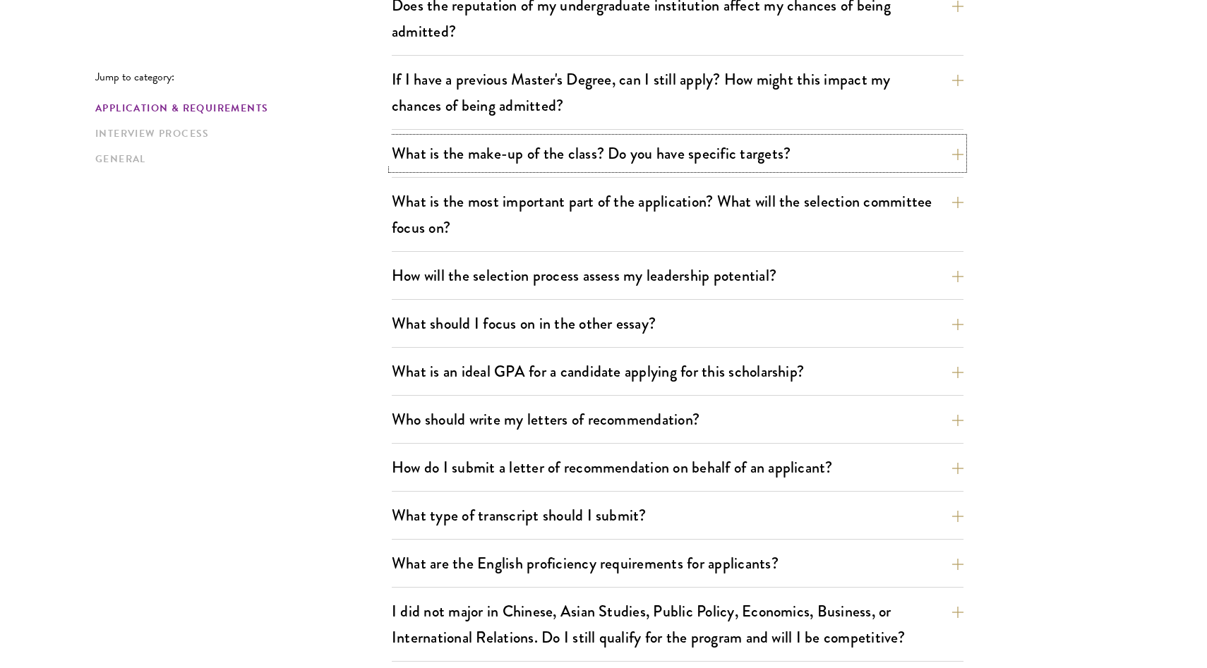
scroll to position [657, 0]
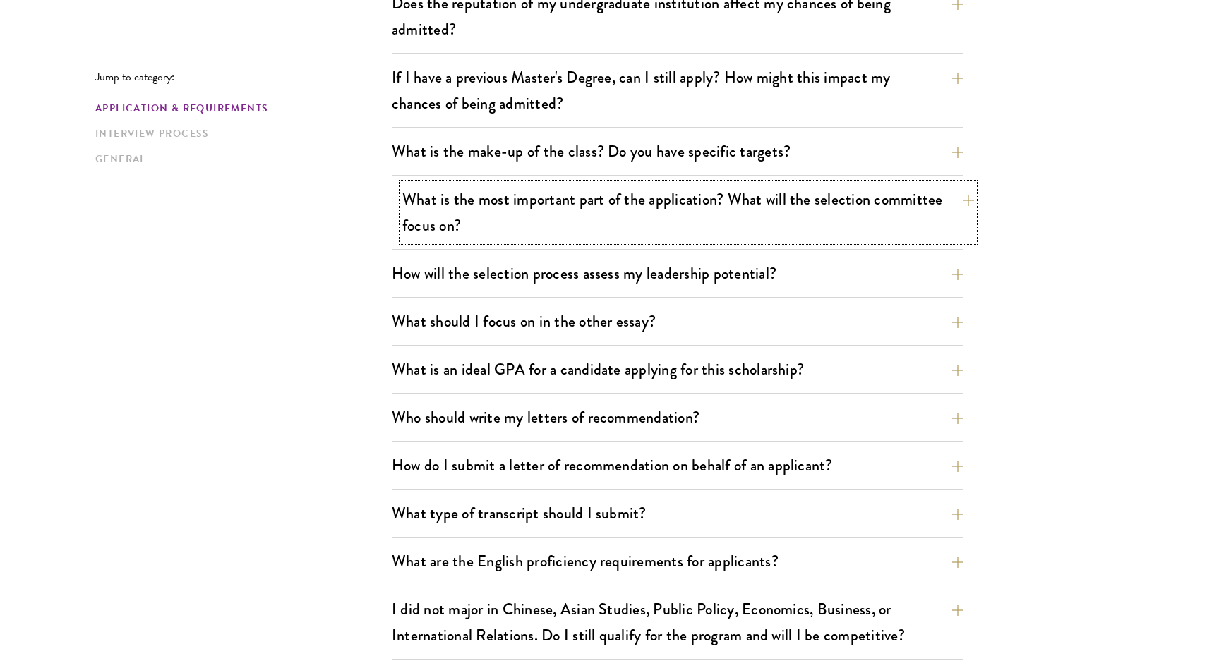
click at [857, 211] on button "What is the most important part of the application? What will the selection com…" at bounding box center [688, 212] width 572 height 58
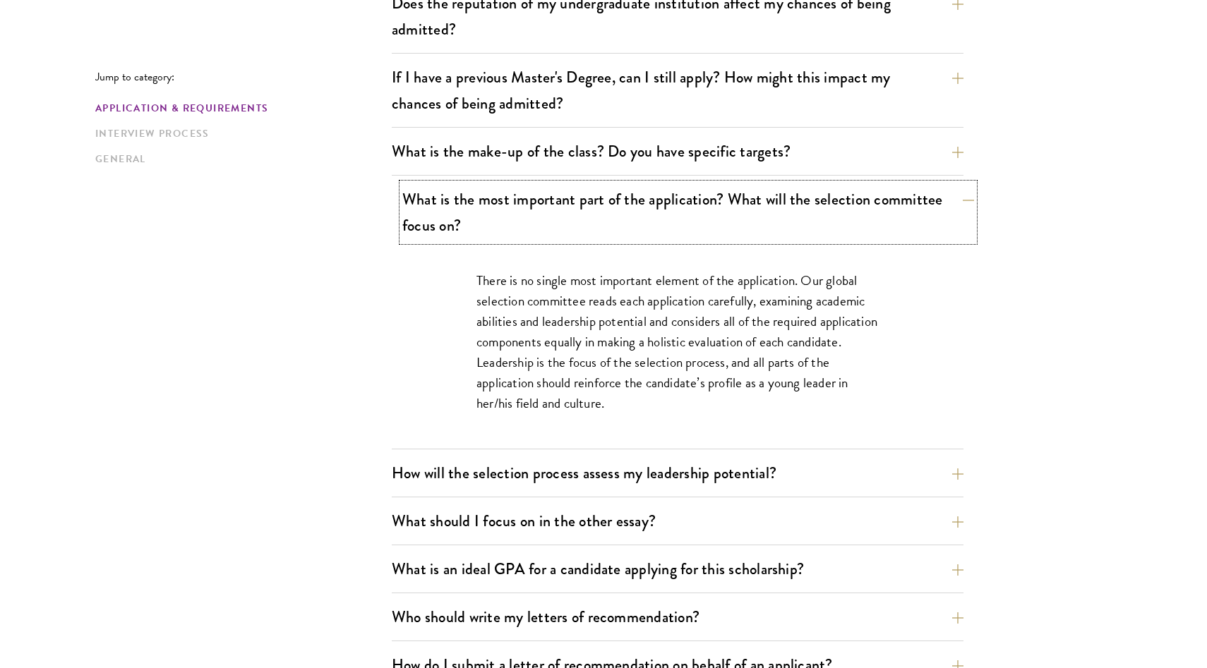
click at [857, 211] on button "What is the most important part of the application? What will the selection com…" at bounding box center [688, 212] width 572 height 58
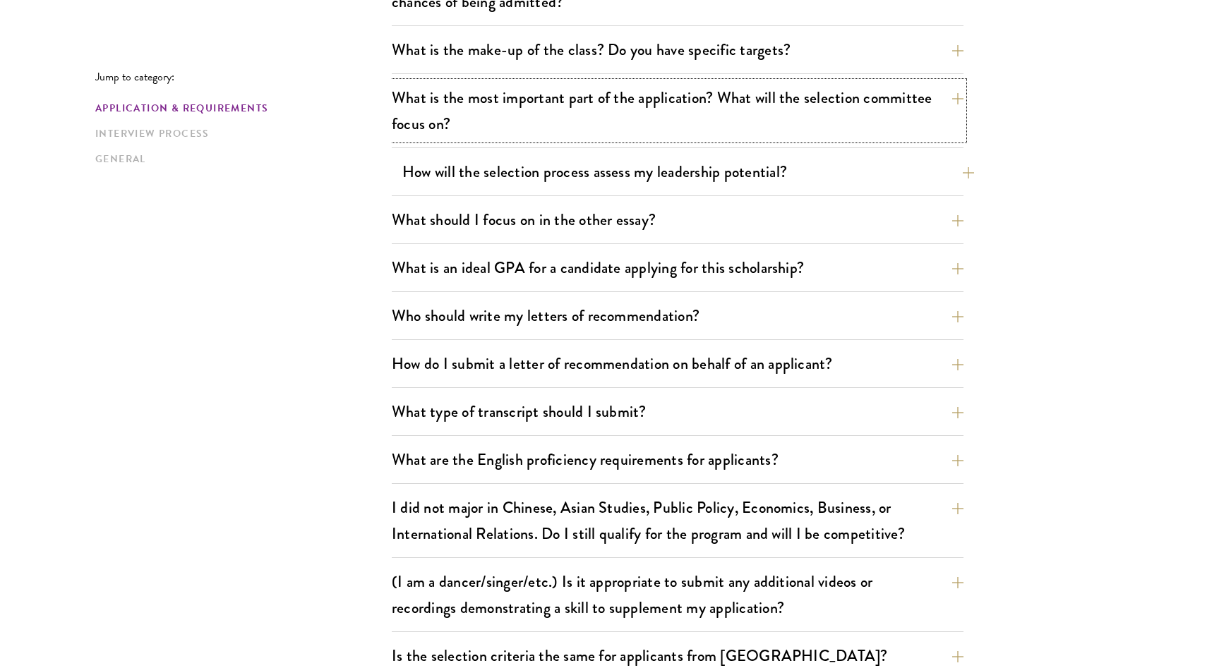
scroll to position [781, 0]
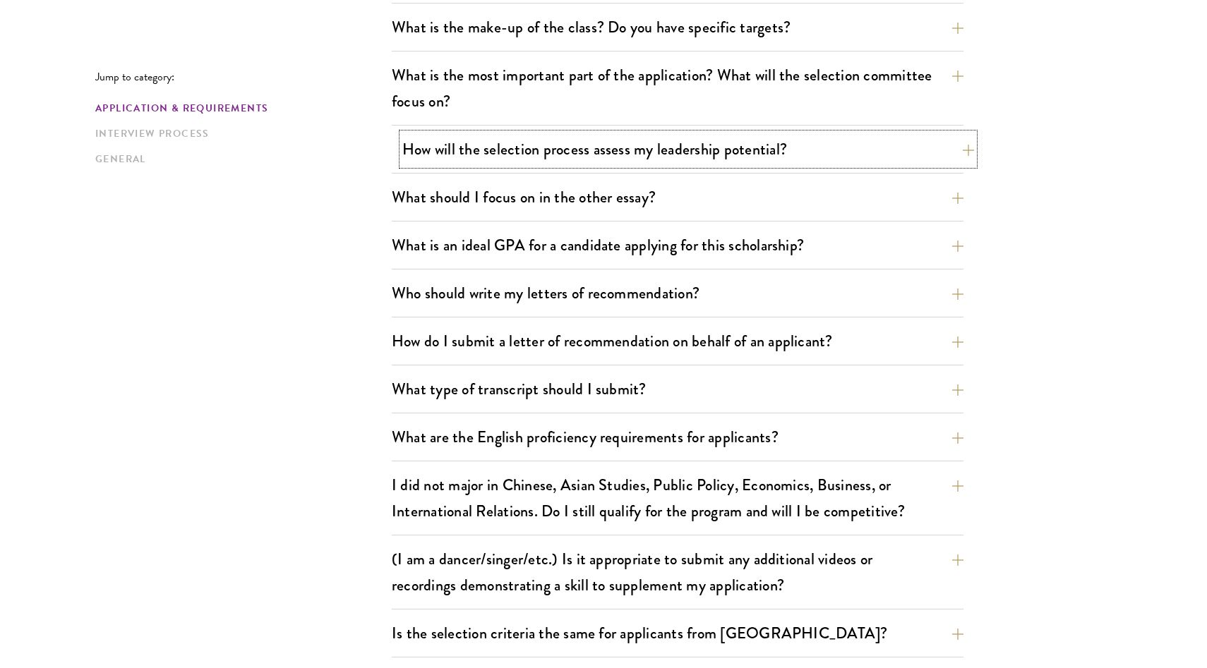
click at [812, 159] on button "How will the selection process assess my leadership potential?" at bounding box center [688, 149] width 572 height 32
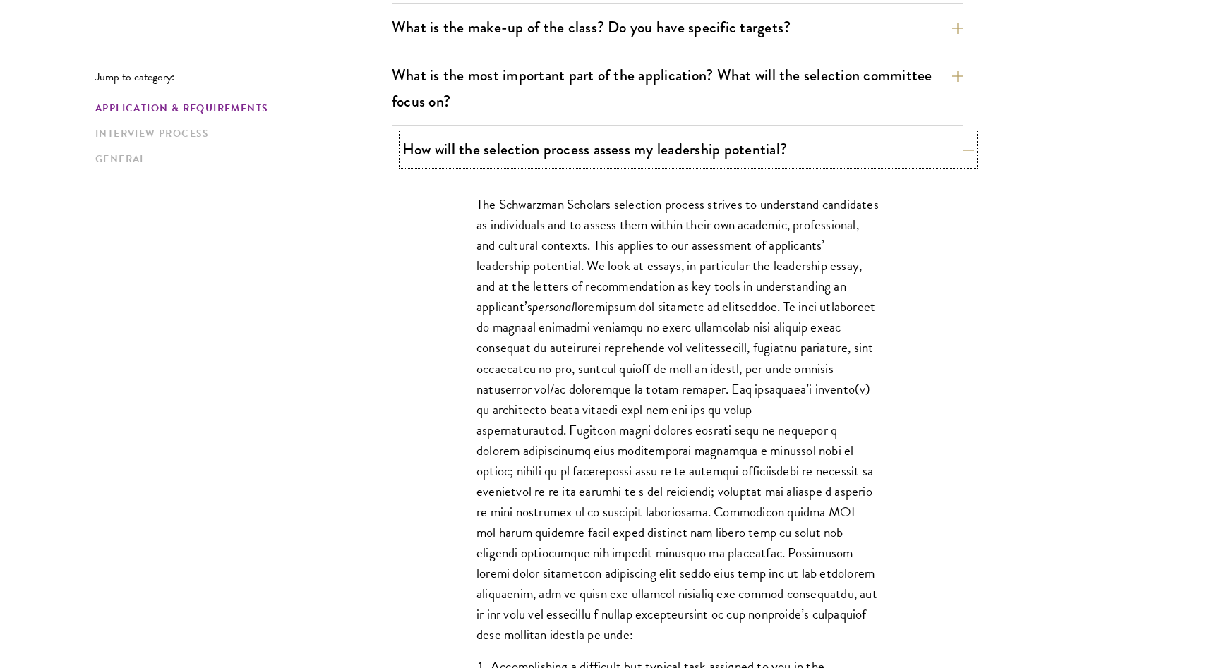
click at [812, 159] on button "How will the selection process assess my leadership potential?" at bounding box center [688, 149] width 572 height 32
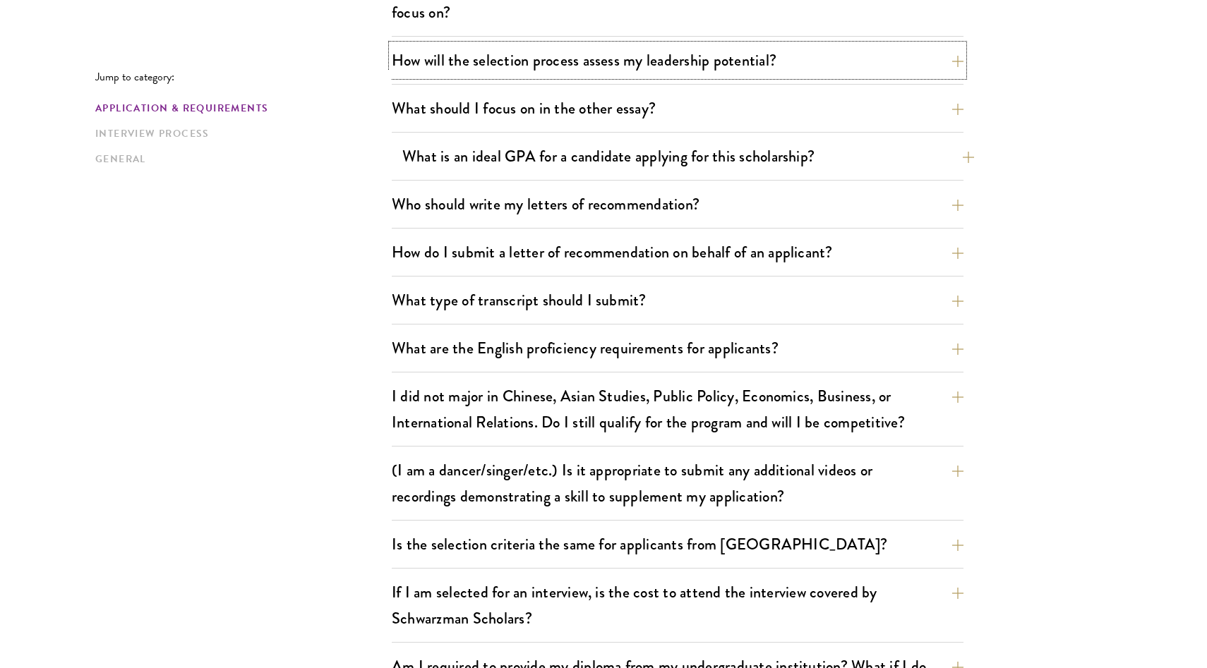
scroll to position [875, 0]
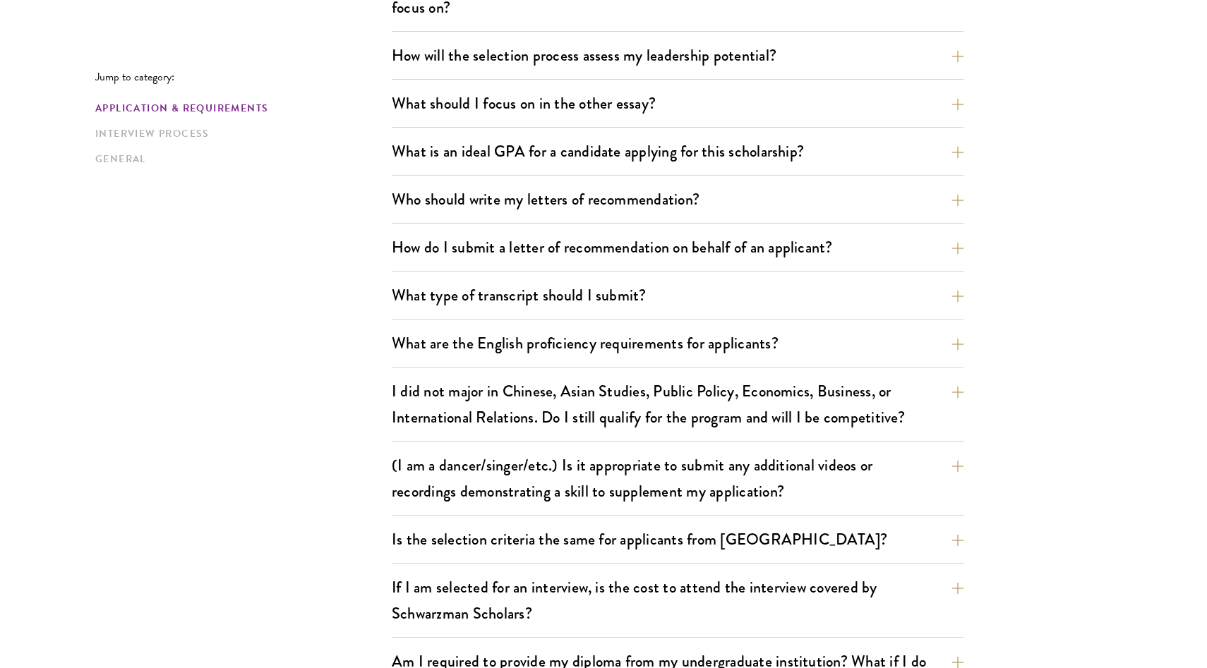
click at [804, 216] on div "Who should write my letters of recommendation? All applicants including Current…" at bounding box center [678, 203] width 572 height 40
click at [804, 204] on button "Who should write my letters of recommendation?" at bounding box center [688, 199] width 572 height 32
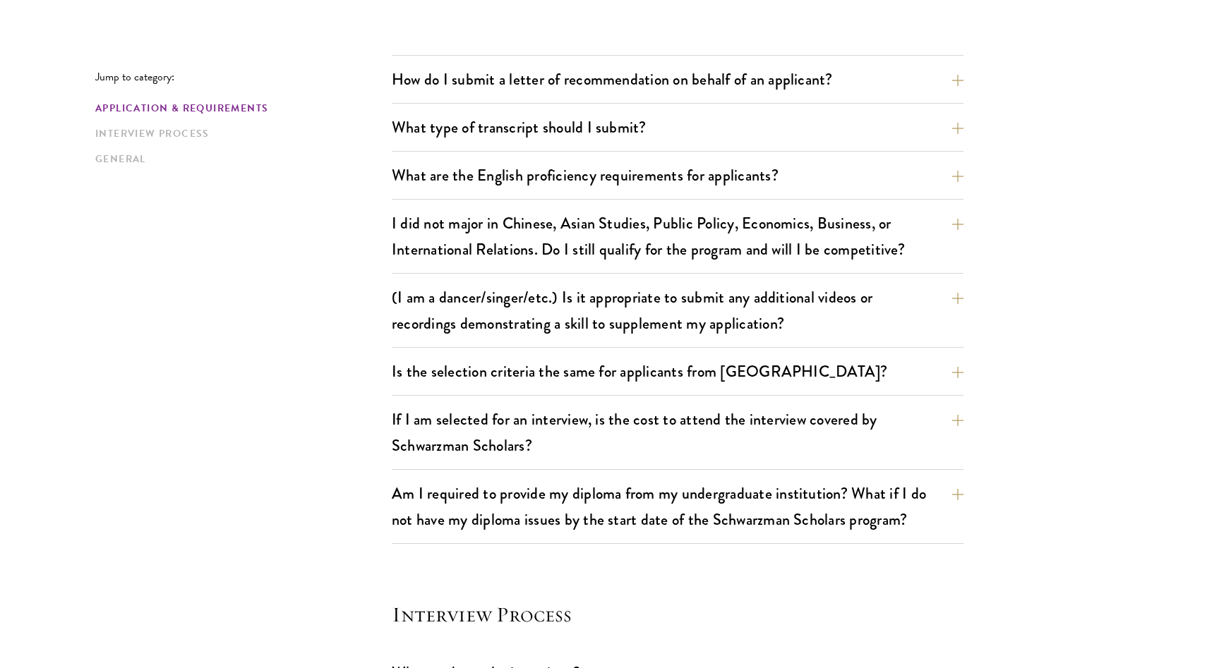
scroll to position [1681, 0]
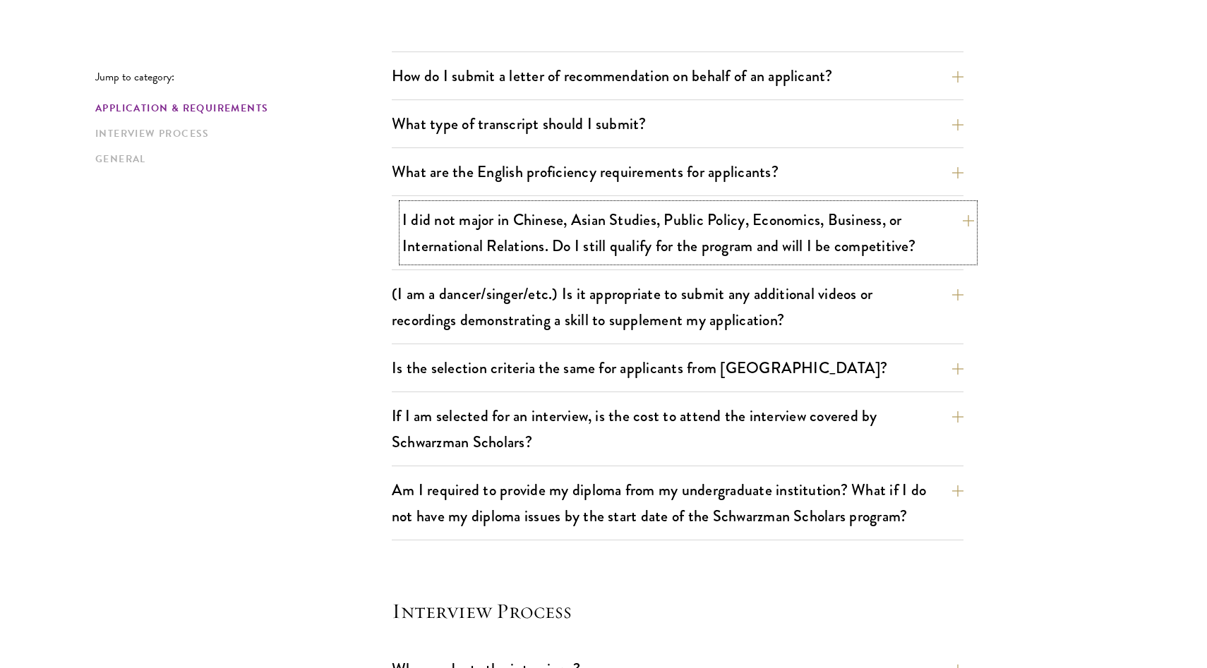
click at [937, 243] on button "I did not major in Chinese, Asian Studies, Public Policy, Economics, Business, …" at bounding box center [688, 233] width 572 height 58
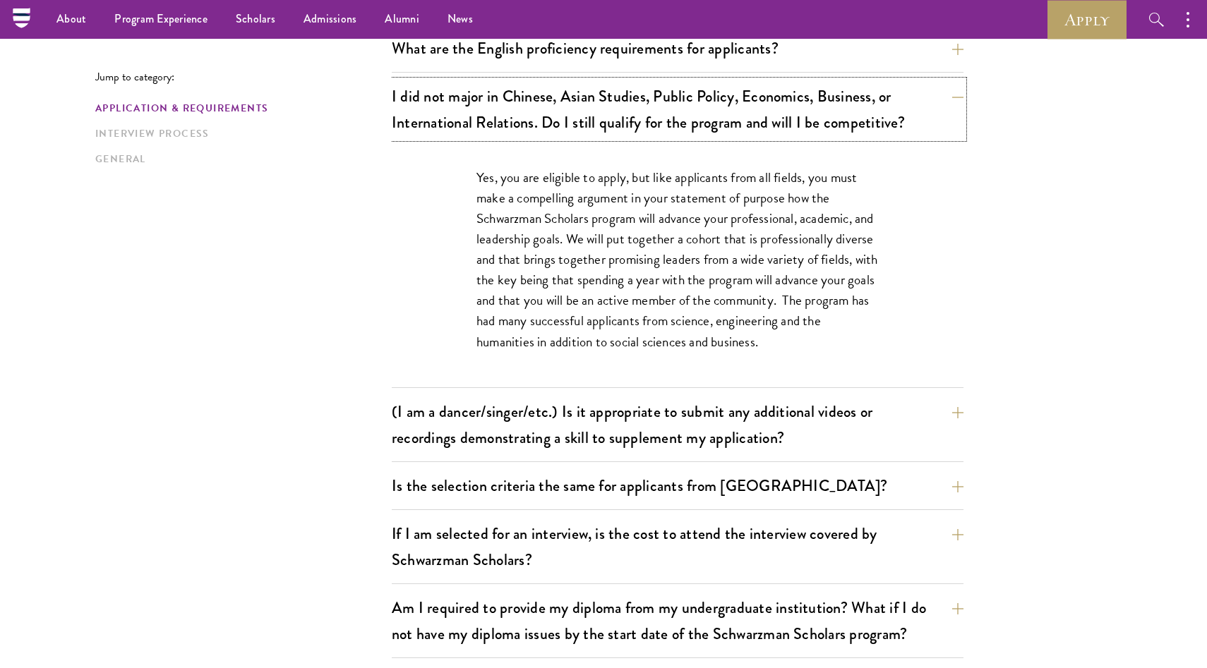
scroll to position [1161, 0]
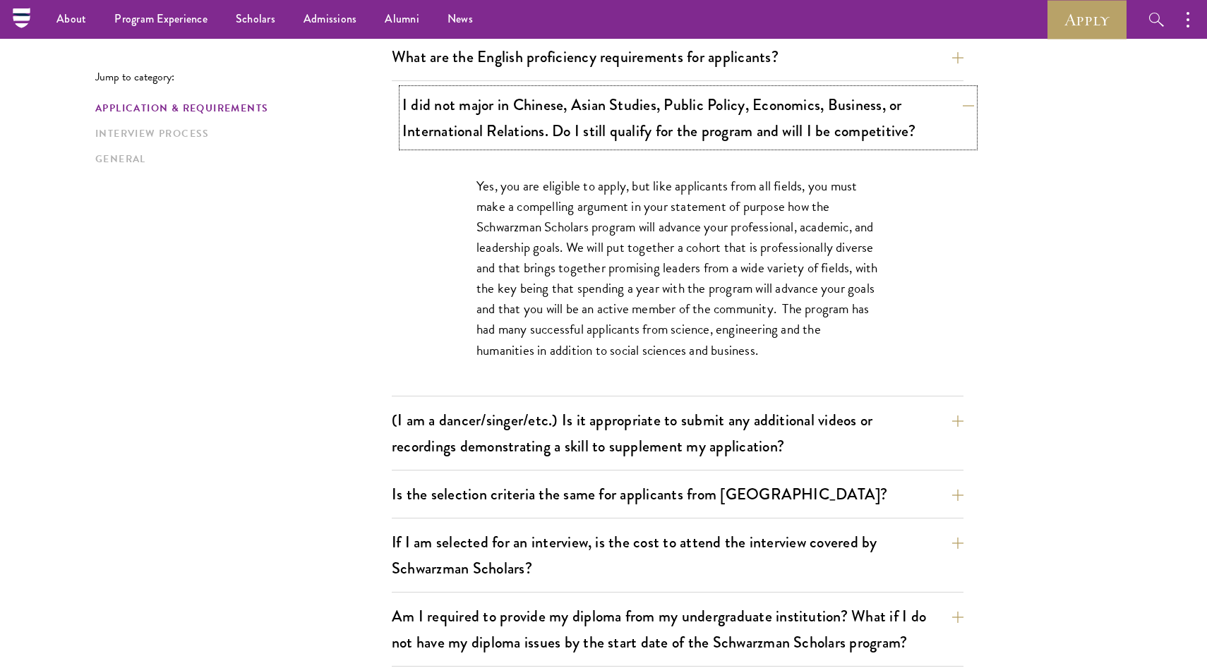
click at [909, 135] on button "I did not major in Chinese, Asian Studies, Public Policy, Economics, Business, …" at bounding box center [688, 118] width 572 height 58
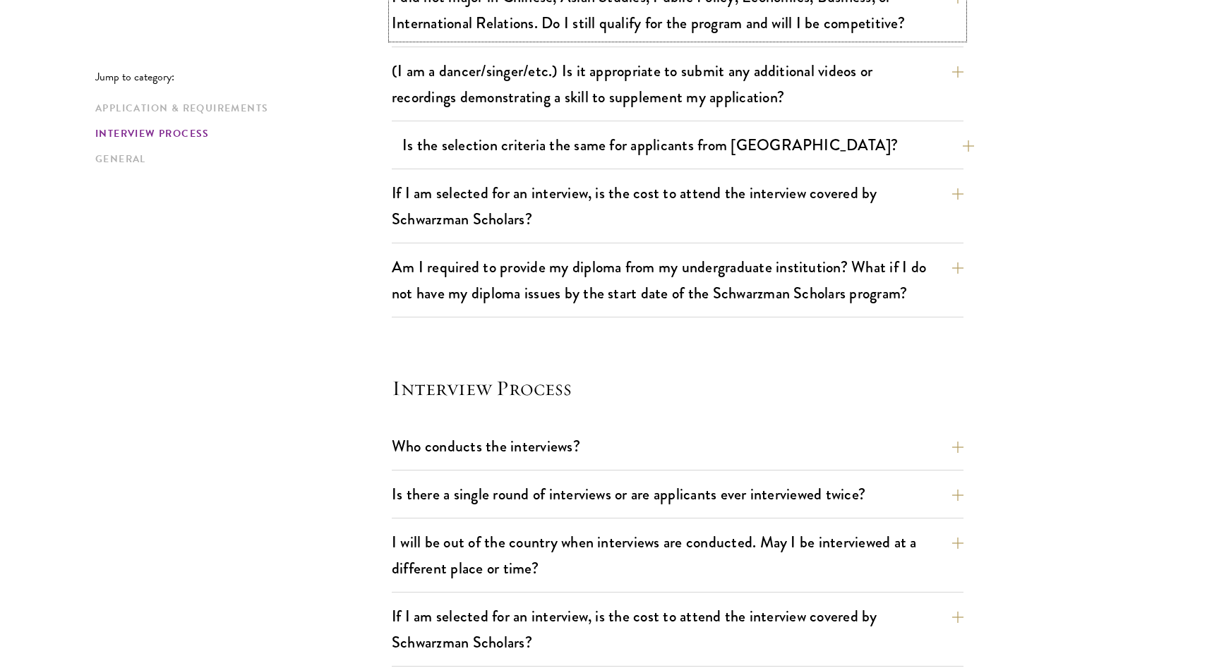
scroll to position [1271, 0]
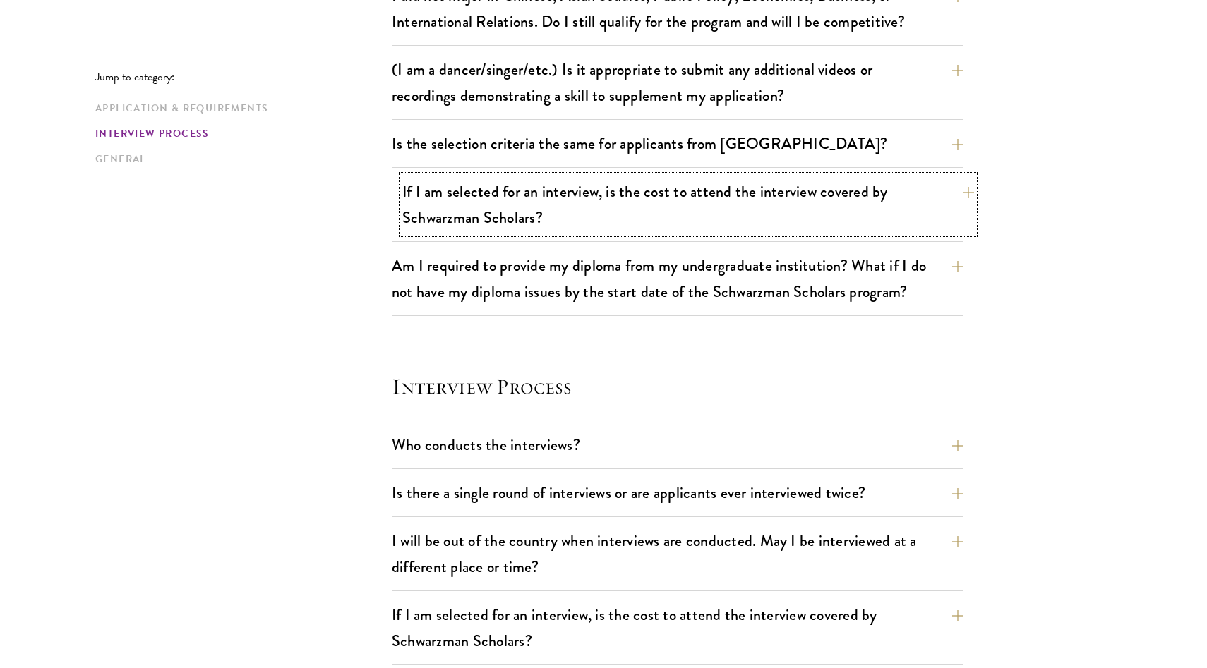
click at [877, 221] on button "If I am selected for an interview, is the cost to attend the interview covered …" at bounding box center [688, 205] width 572 height 58
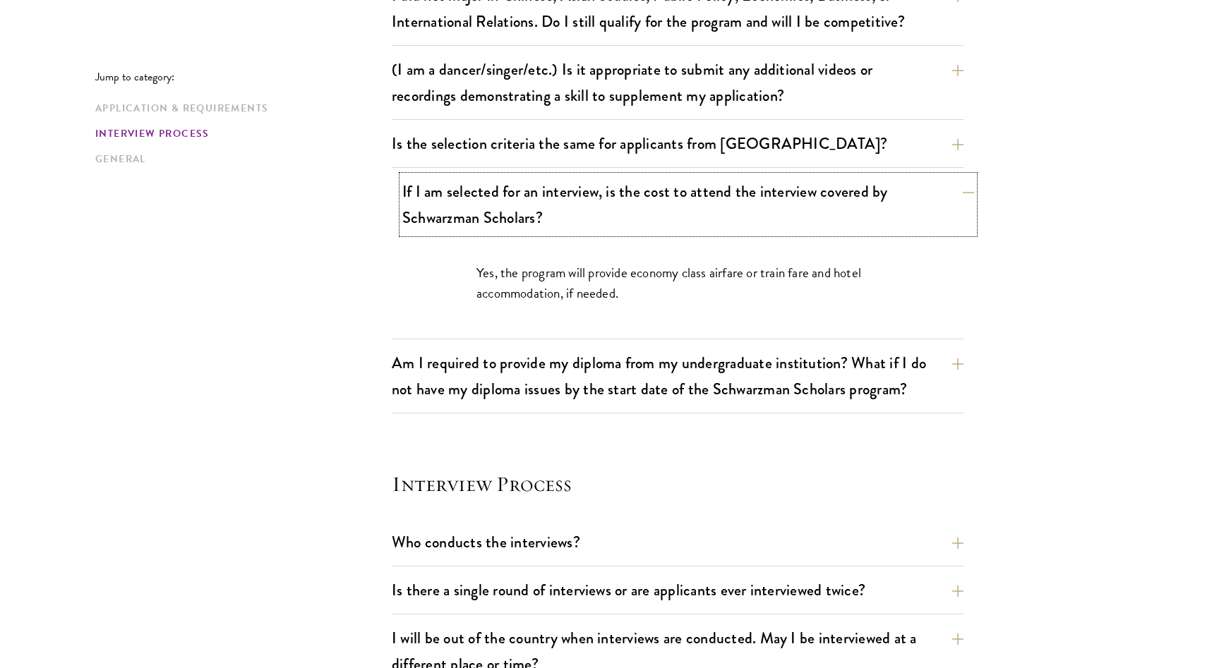
click at [877, 221] on button "If I am selected for an interview, is the cost to attend the interview covered …" at bounding box center [688, 205] width 572 height 58
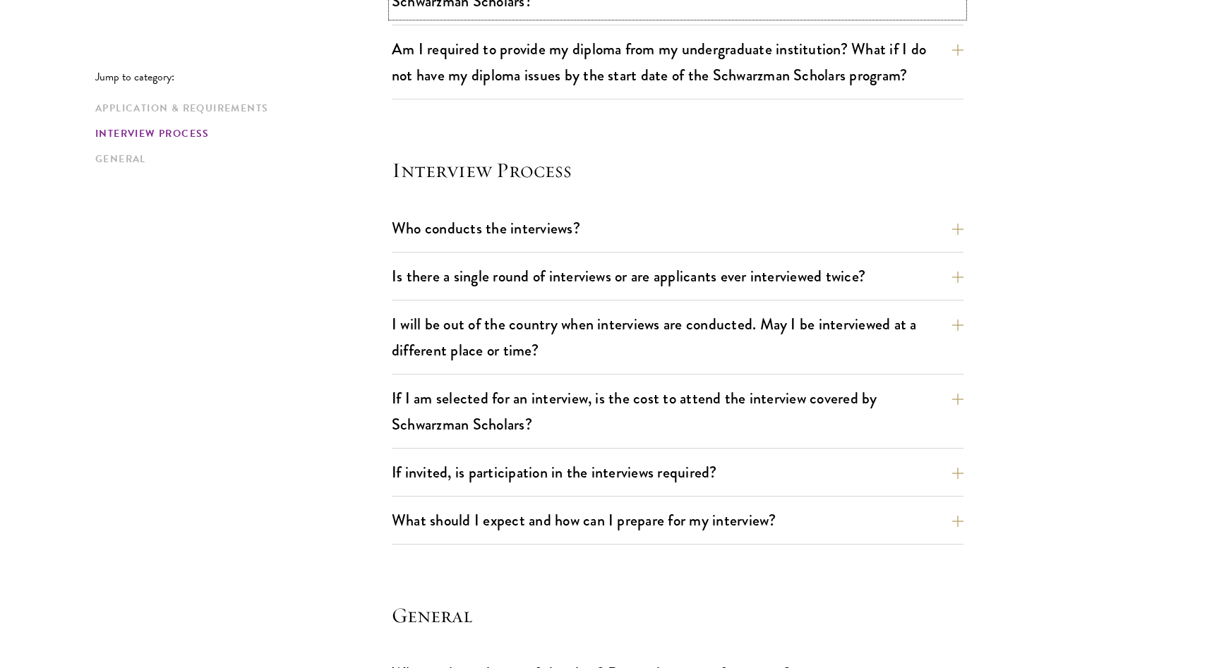
scroll to position [1494, 0]
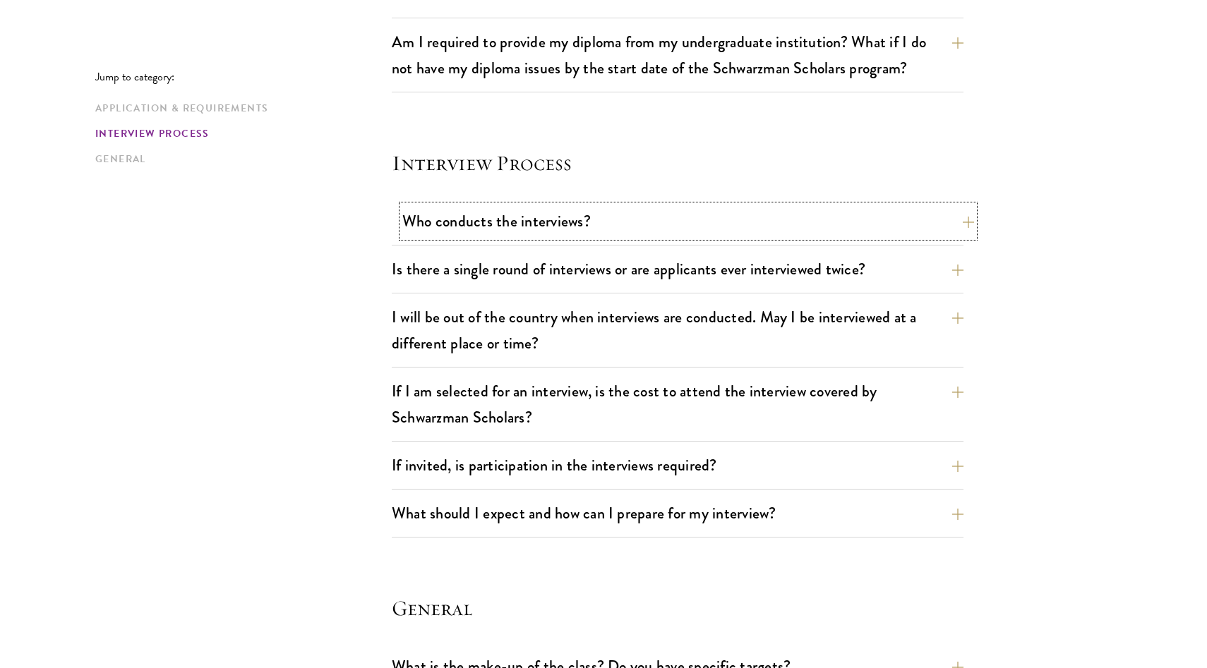
click at [941, 231] on button "Who conducts the interviews?" at bounding box center [688, 221] width 572 height 32
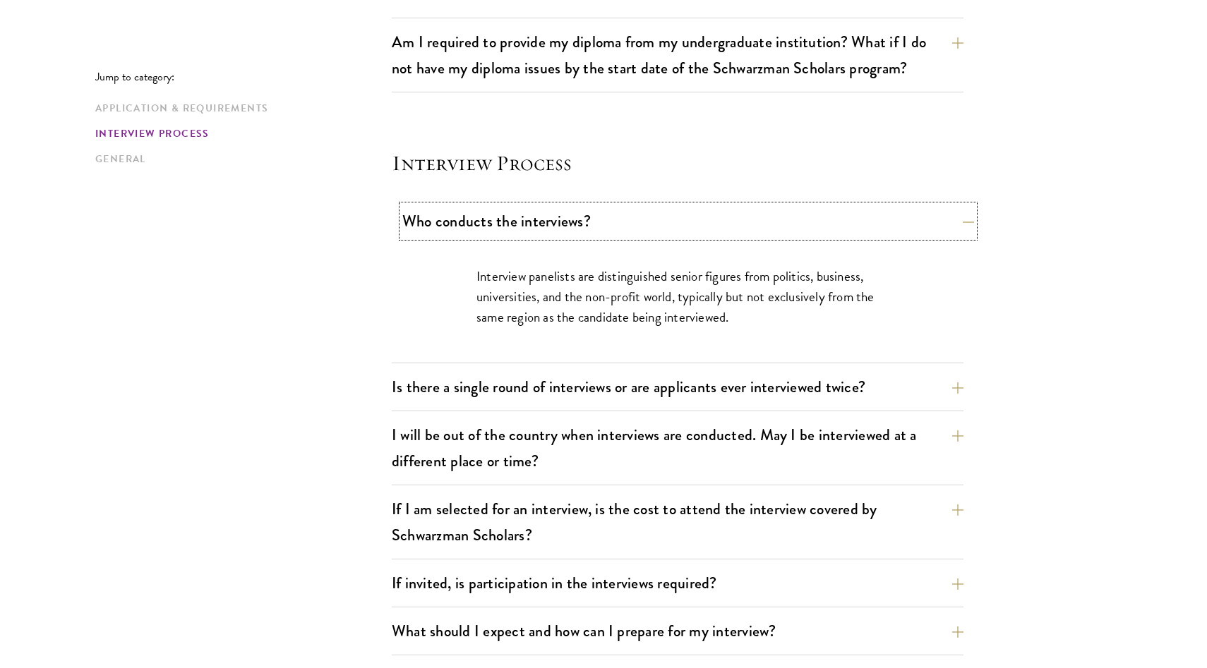
click at [942, 222] on button "Who conducts the interviews?" at bounding box center [688, 221] width 572 height 32
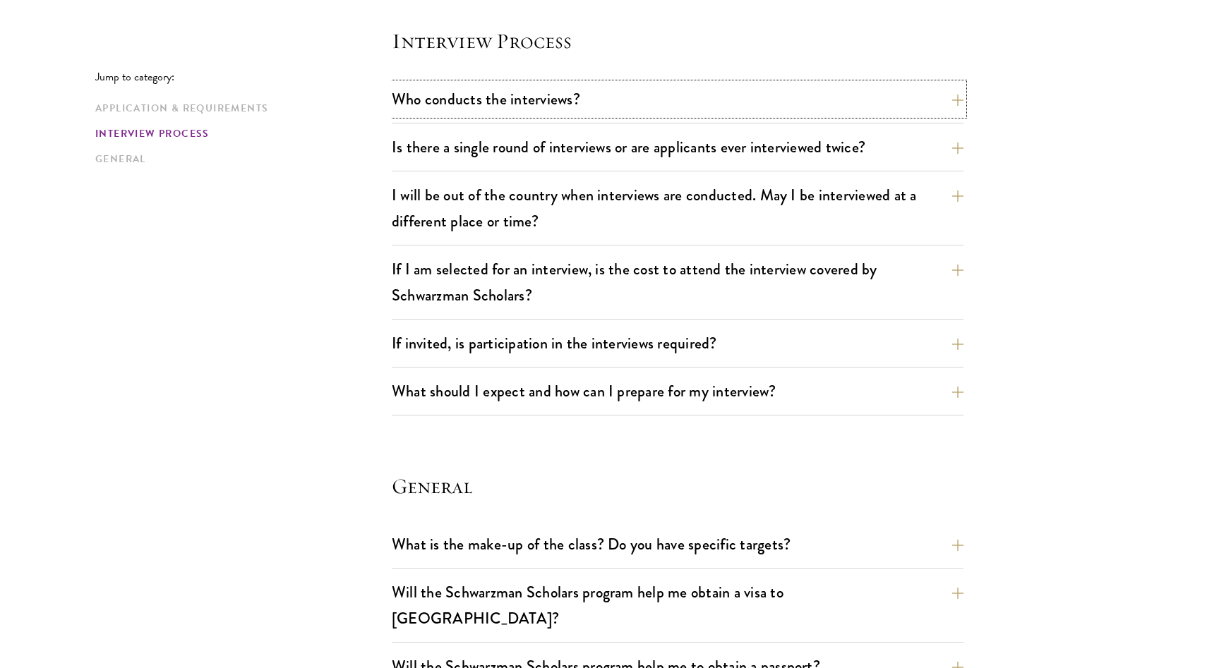
scroll to position [1621, 0]
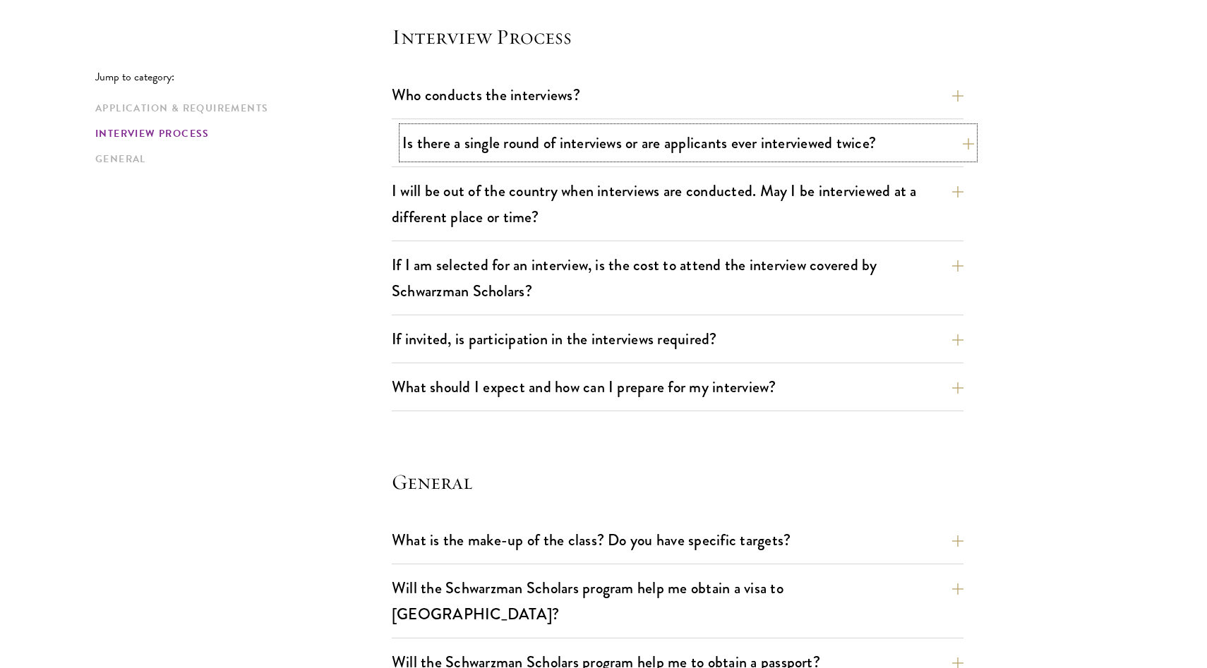
click at [941, 155] on button "Is there a single round of interviews or are applicants ever interviewed twice?" at bounding box center [688, 143] width 572 height 32
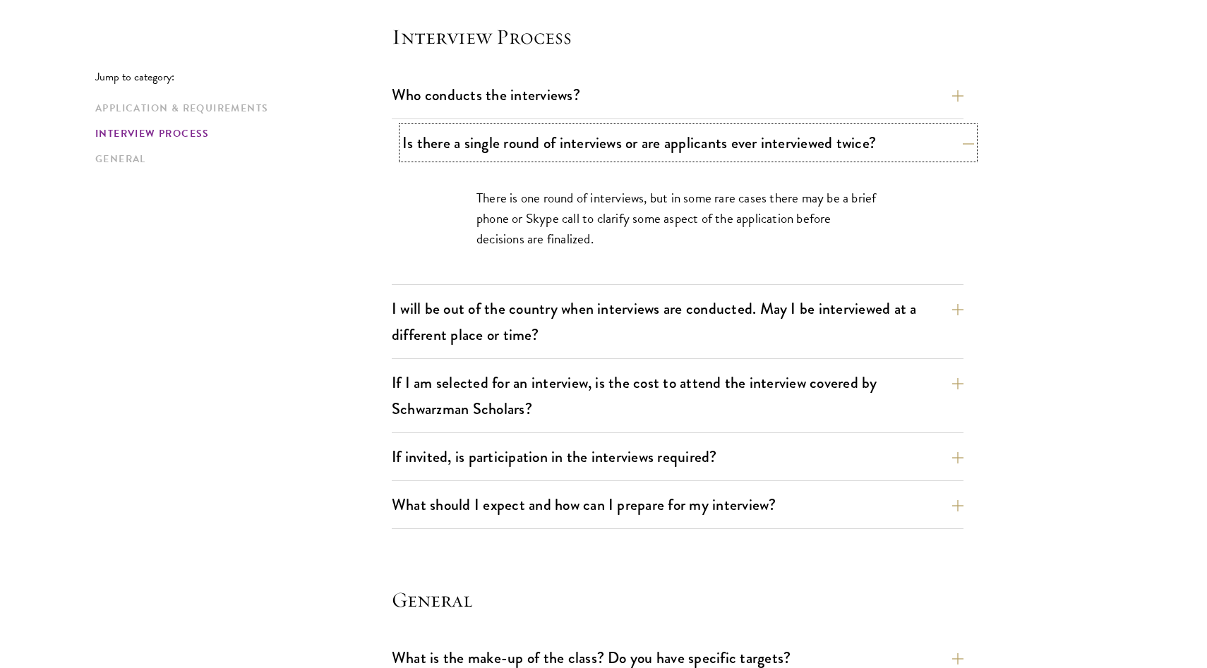
click at [941, 155] on button "Is there a single round of interviews or are applicants ever interviewed twice?" at bounding box center [688, 143] width 572 height 32
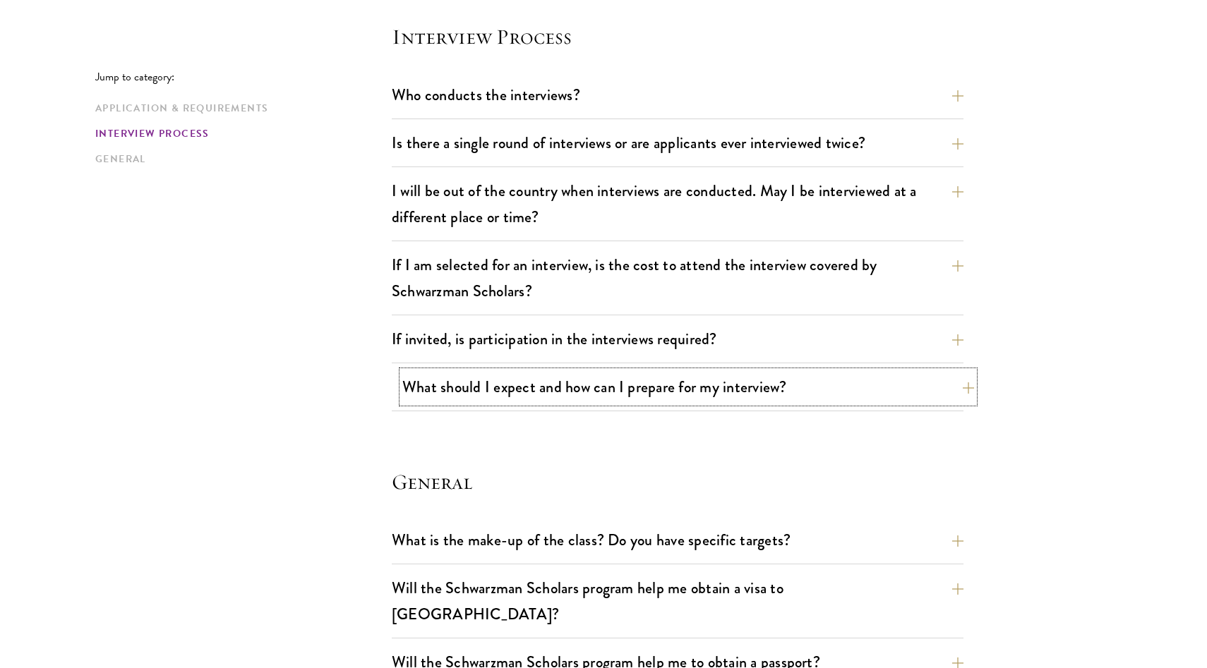
click at [897, 386] on button "What should I expect and how can I prepare for my interview?" at bounding box center [688, 387] width 572 height 32
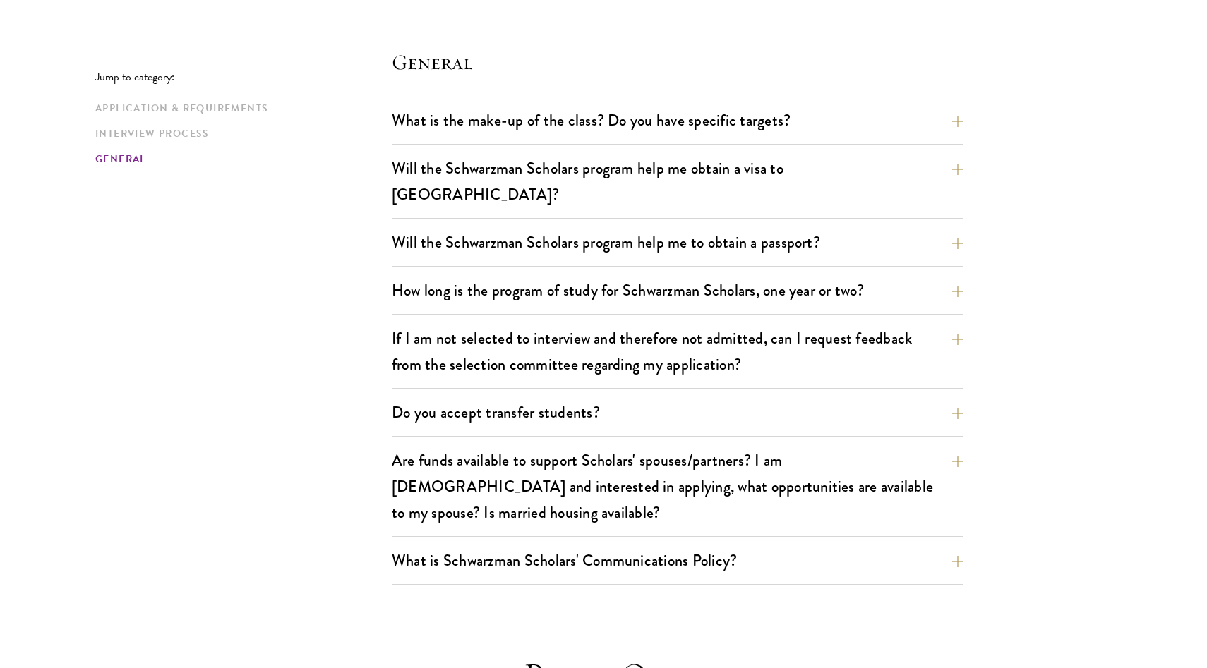
scroll to position [2915, 0]
click at [956, 173] on button "Will the Schwarzman Scholars program help me obtain a visa to China?" at bounding box center [688, 180] width 572 height 58
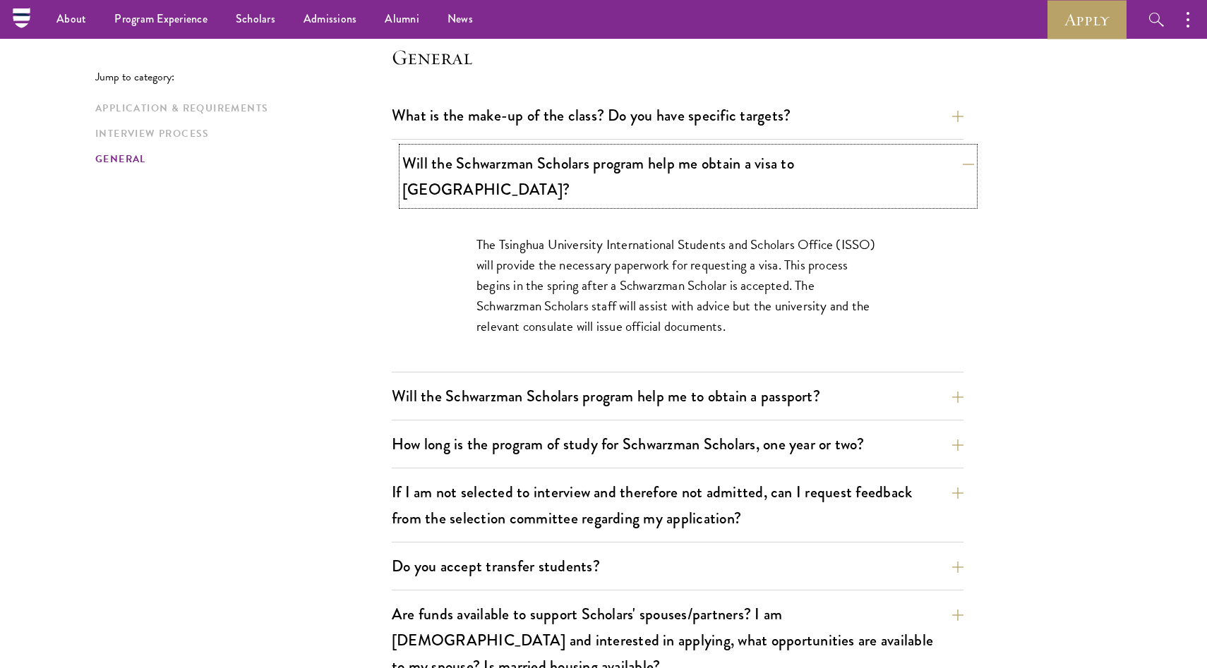
scroll to position [2042, 0]
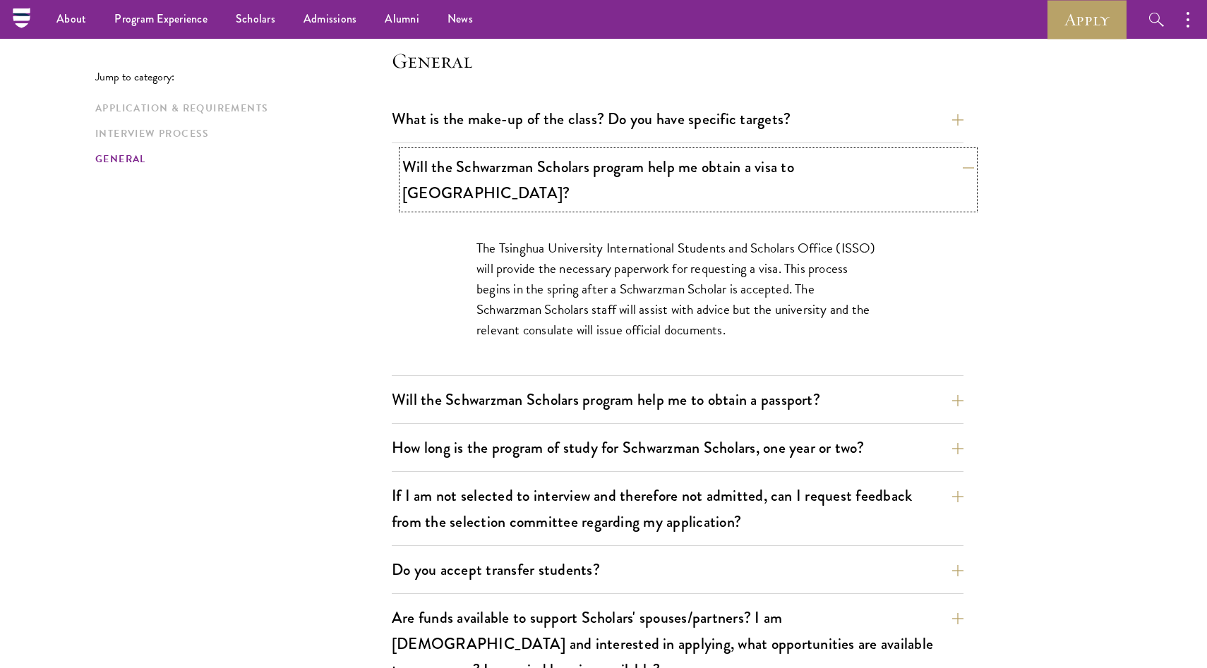
click at [953, 170] on button "Will the Schwarzman Scholars program help me obtain a visa to China?" at bounding box center [688, 180] width 572 height 58
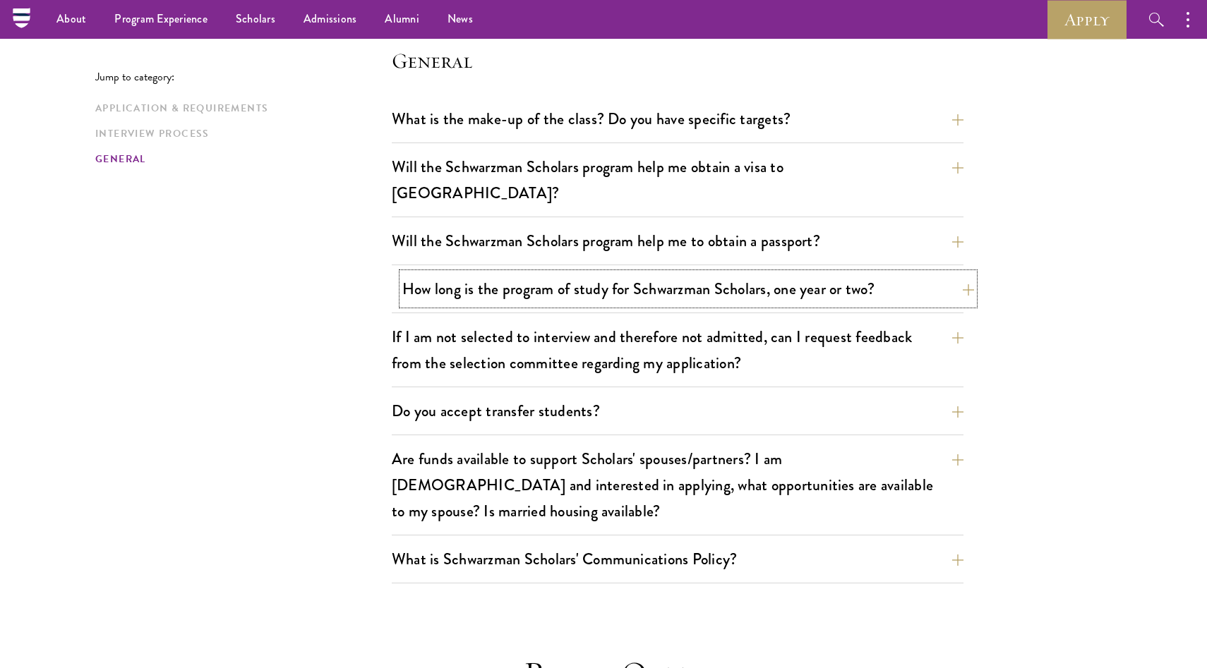
click at [943, 273] on button "How long is the program of study for Schwarzman Scholars, one year or two?" at bounding box center [688, 289] width 572 height 32
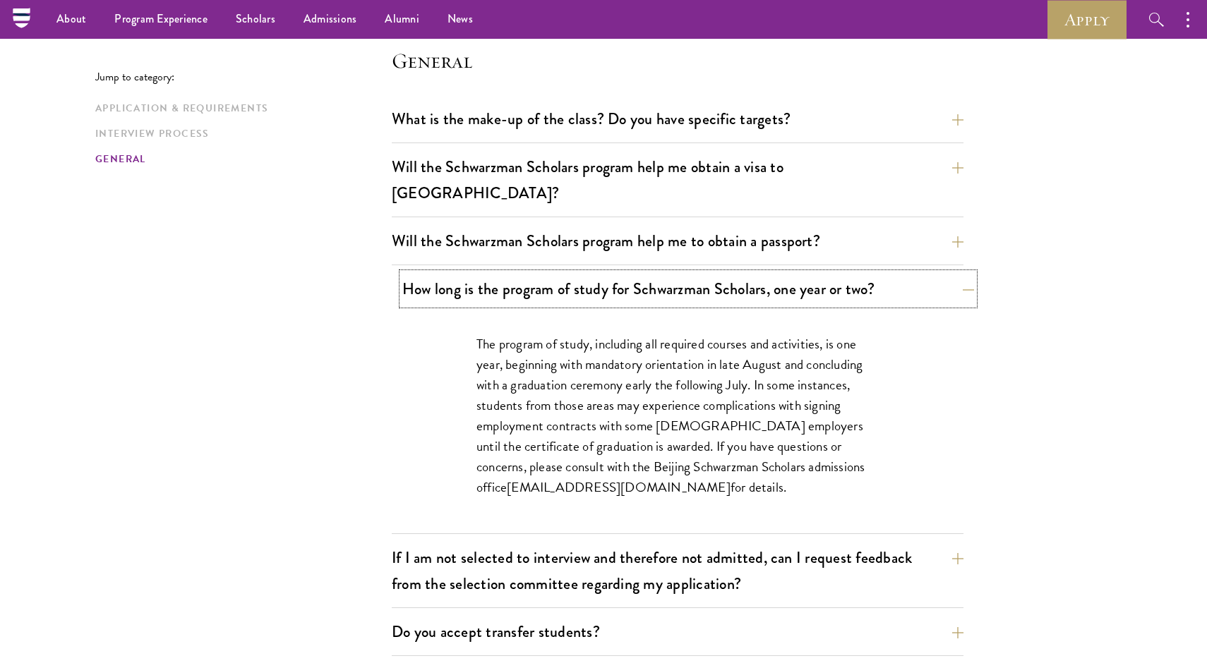
click at [943, 273] on button "How long is the program of study for Schwarzman Scholars, one year or two?" at bounding box center [688, 289] width 572 height 32
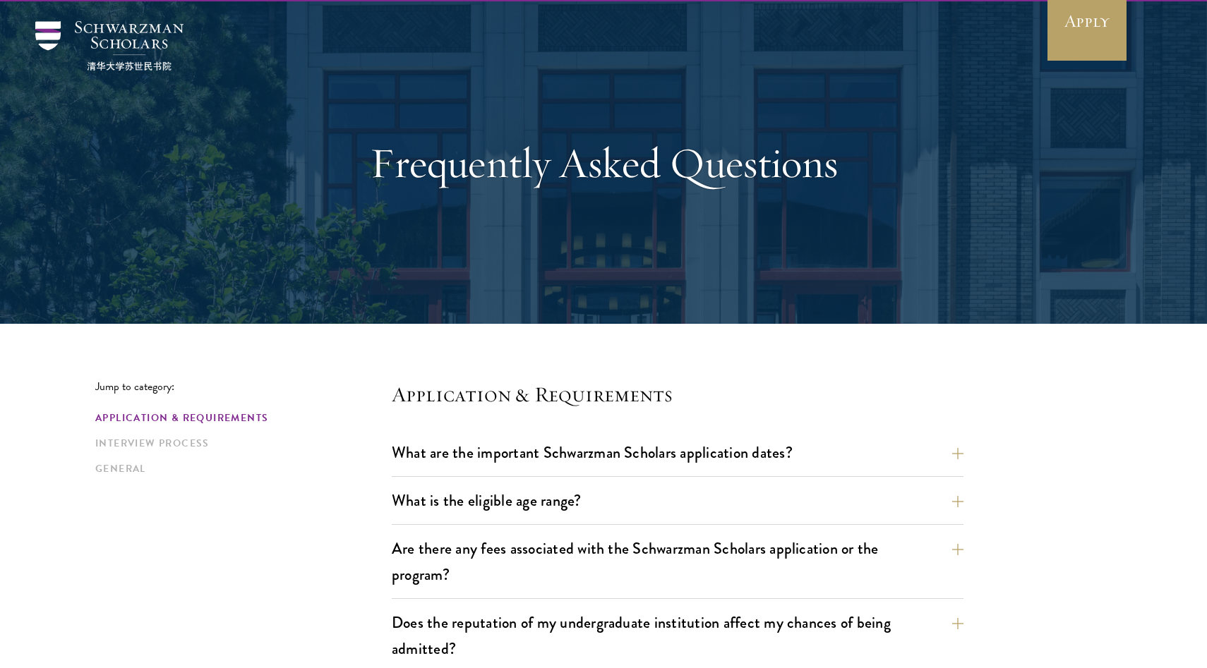
scroll to position [0, 0]
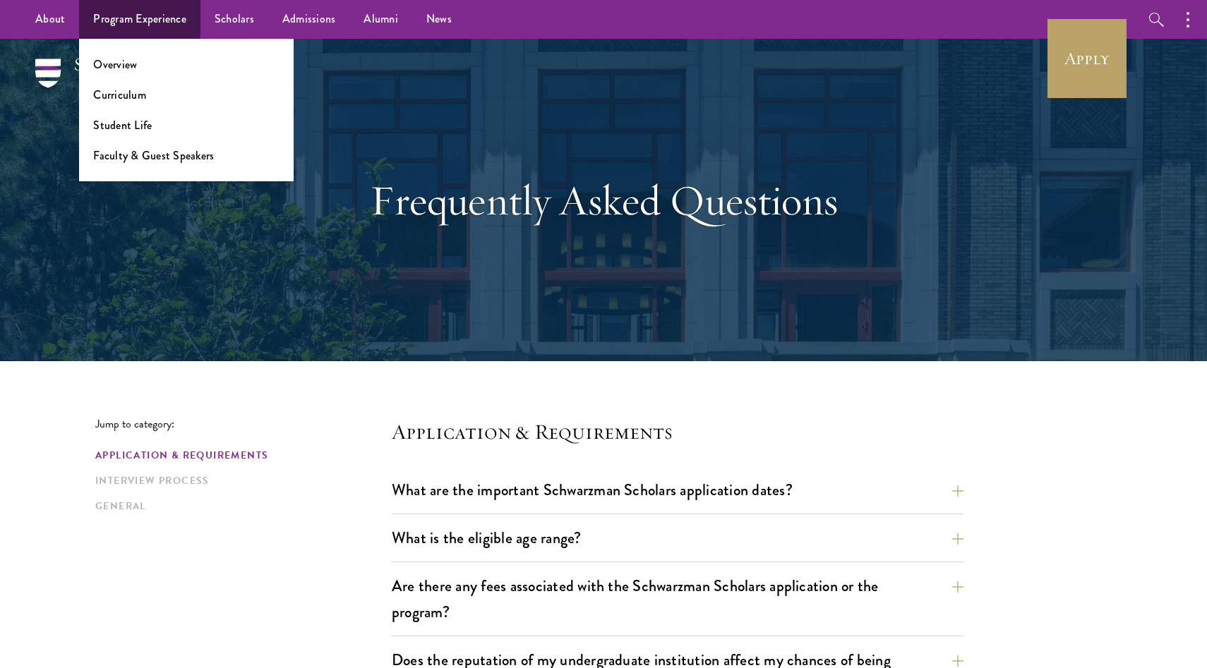
click at [122, 104] on ul "Overview Curriculum Student Life Faculty & Guest Speakers" at bounding box center [186, 110] width 214 height 143
click at [122, 95] on link "Curriculum" at bounding box center [119, 95] width 53 height 16
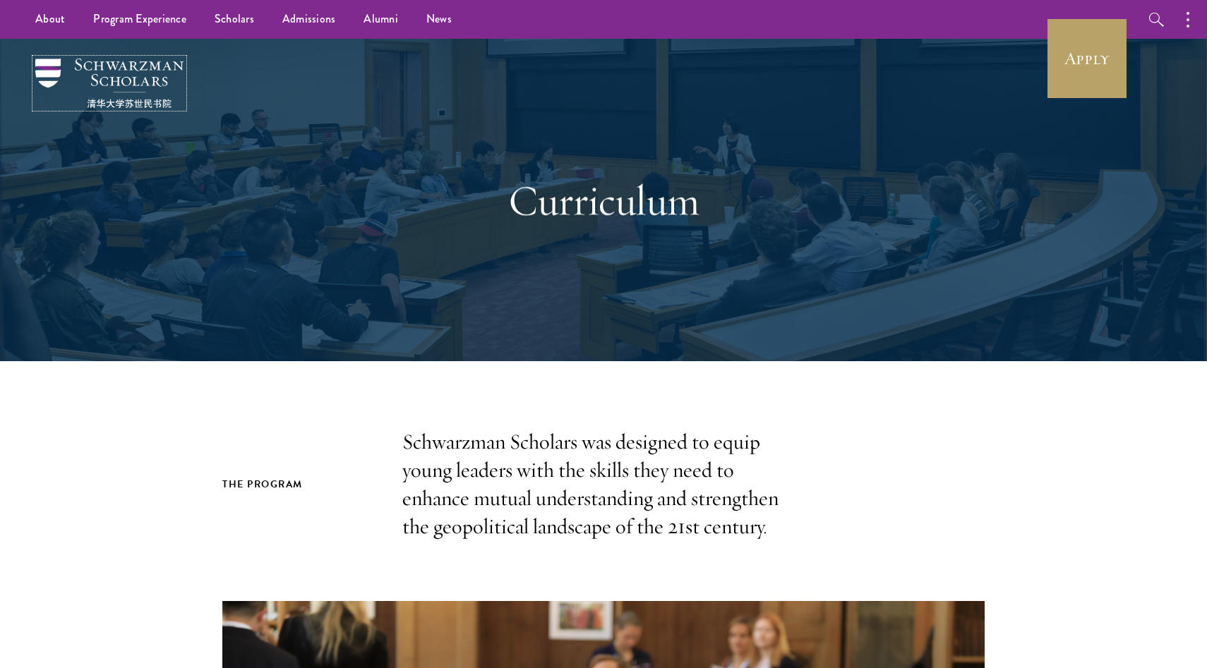
click at [85, 66] on img at bounding box center [109, 83] width 148 height 49
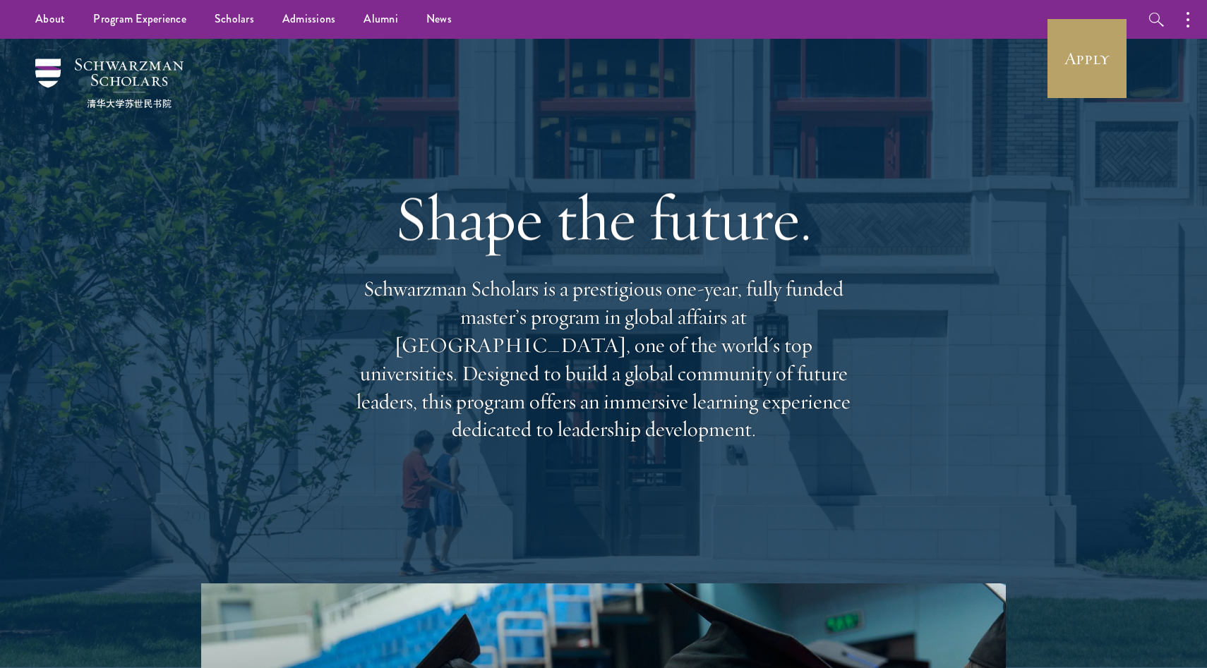
click at [370, 174] on div "Shape the future. Schwarzman Scholars is a prestigious one-year, fully funded m…" at bounding box center [603, 311] width 508 height 406
